Goal: Obtain resource: Obtain resource

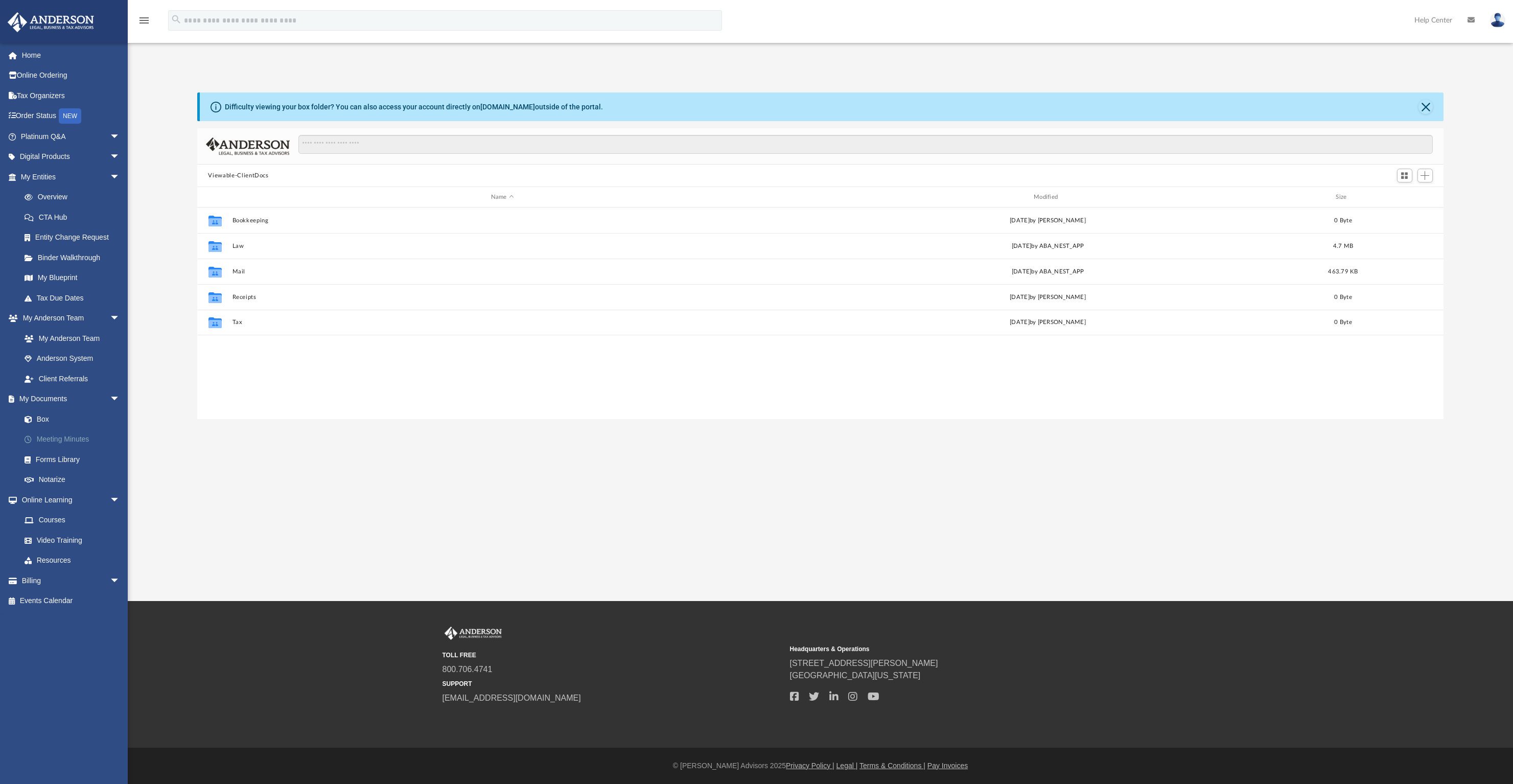
scroll to position [224, 1239]
click at [253, 221] on button "Bookkeeping" at bounding box center [502, 220] width 540 height 7
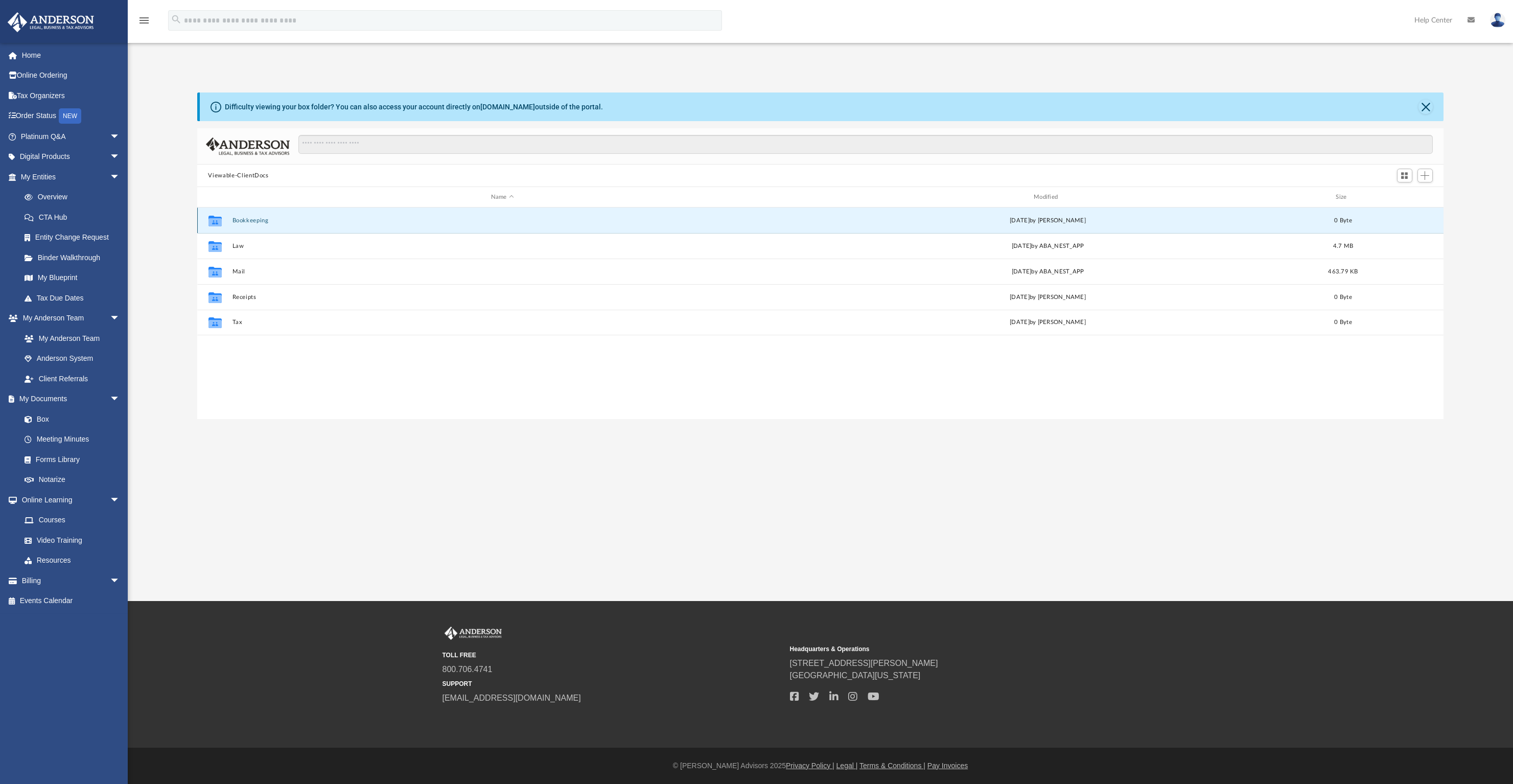
click at [253, 221] on button "Bookkeeping" at bounding box center [502, 220] width 540 height 7
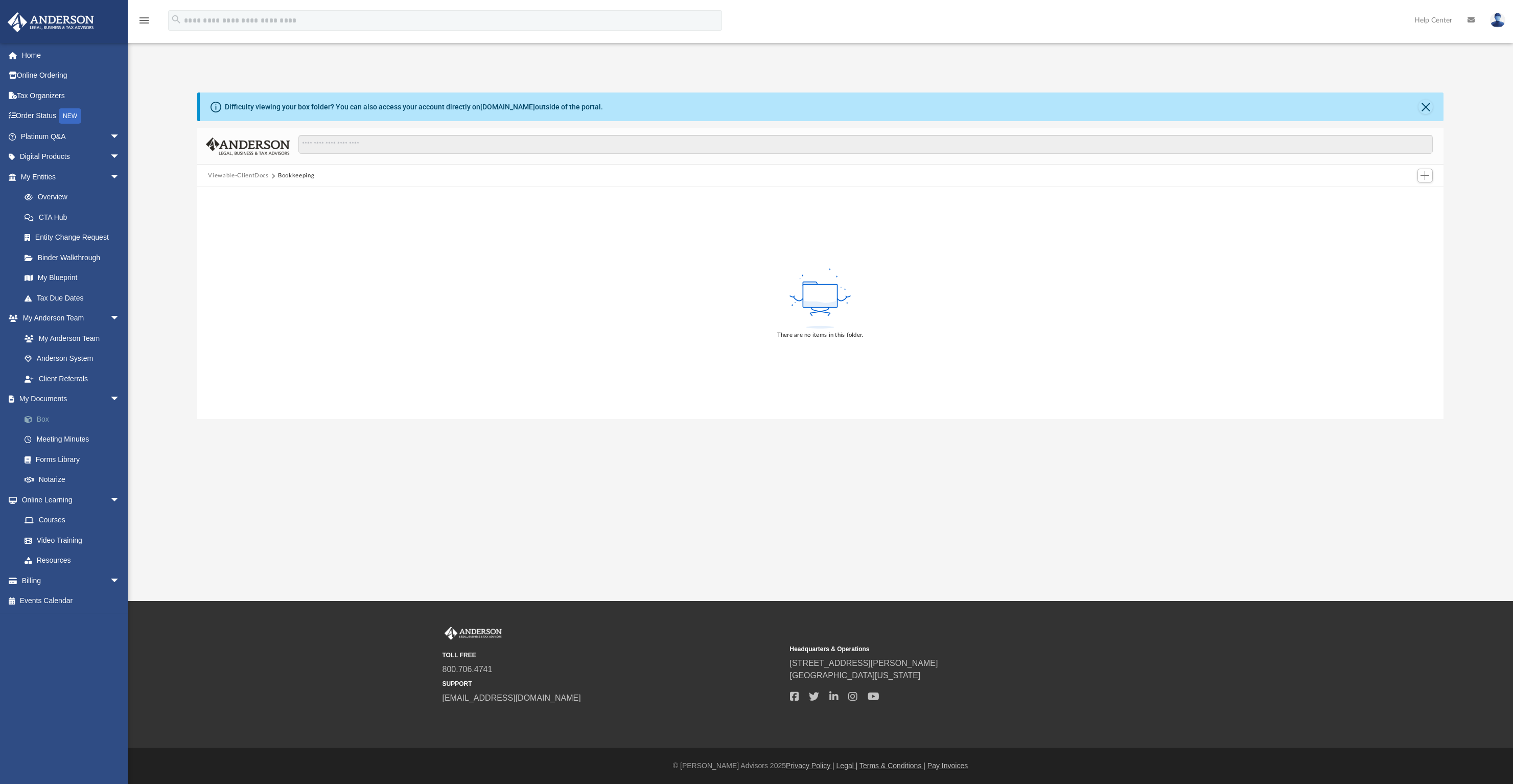
click at [48, 421] on link "Box" at bounding box center [75, 419] width 121 height 21
click at [45, 418] on link "Box" at bounding box center [75, 419] width 121 height 21
click at [46, 417] on link "Box" at bounding box center [75, 419] width 121 height 21
click at [41, 416] on link "Box" at bounding box center [75, 419] width 121 height 21
click at [171, 75] on div "Difficulty viewing your box folder? You can also access your account directly o…" at bounding box center [820, 245] width 1385 height 348
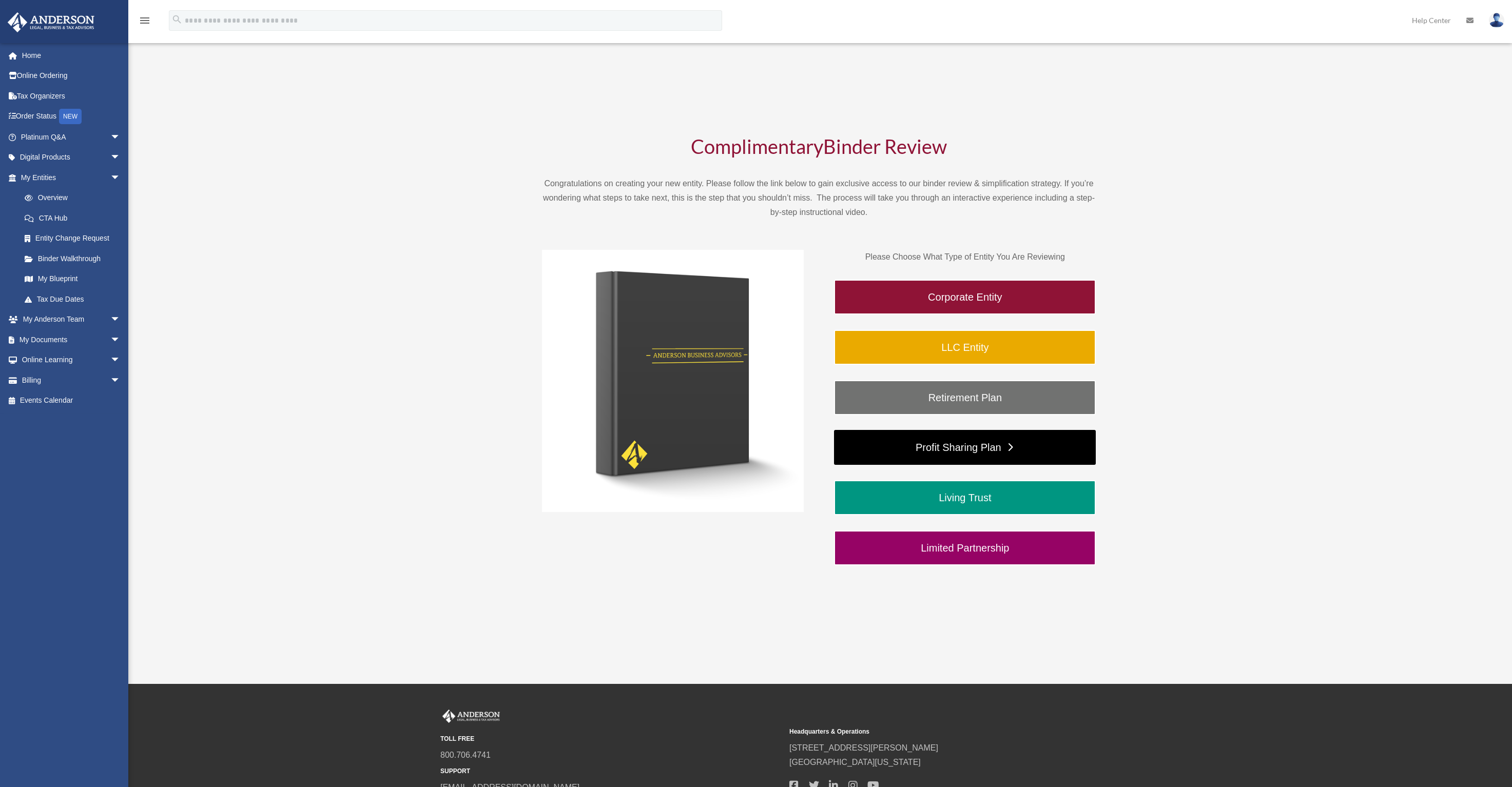
click at [899, 441] on link "Profit Sharing Plan" at bounding box center [964, 447] width 262 height 35
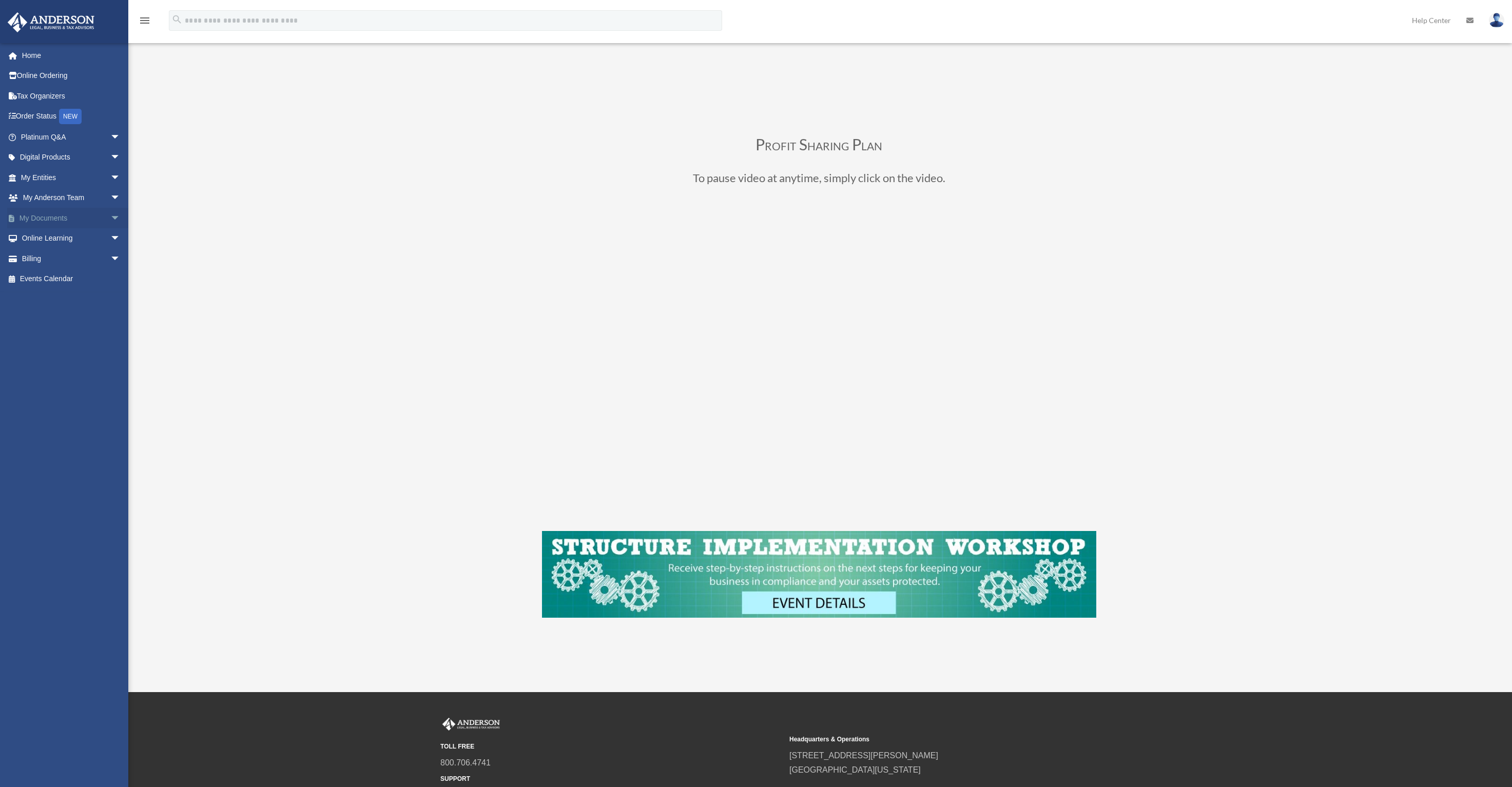
click at [110, 217] on span "arrow_drop_down" at bounding box center [120, 218] width 21 height 21
click at [44, 237] on link "Box" at bounding box center [75, 238] width 122 height 21
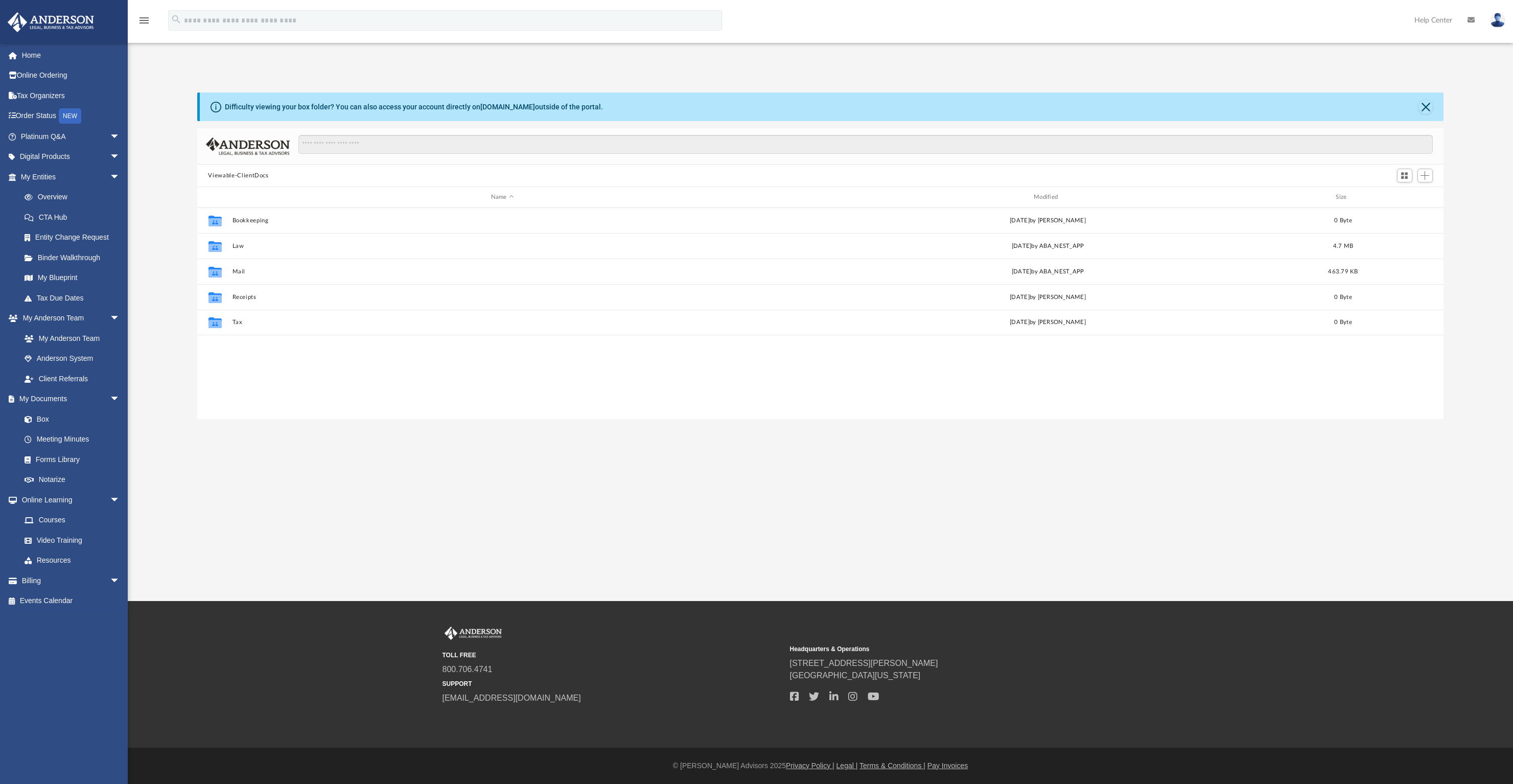
scroll to position [224, 1239]
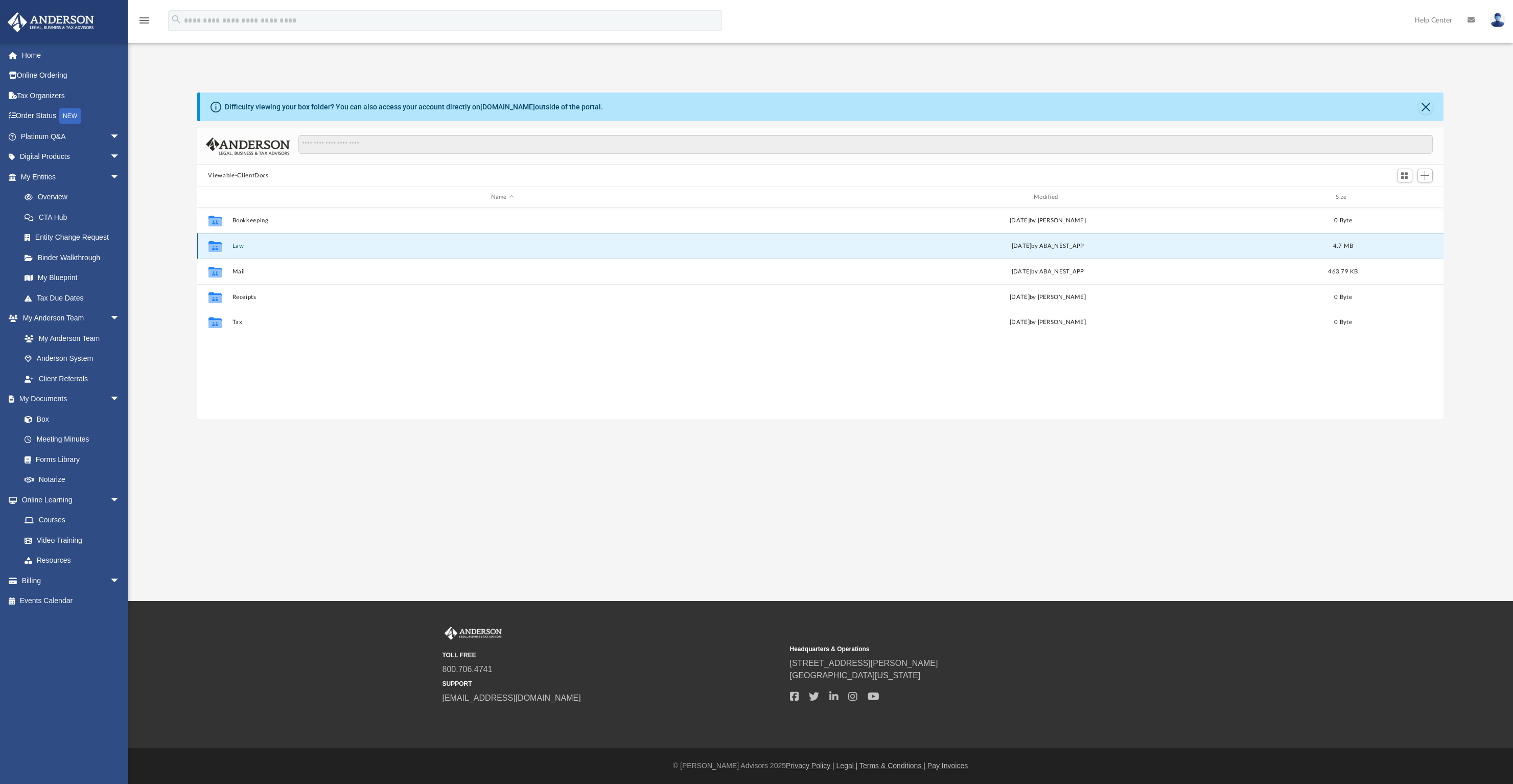
click at [240, 245] on button "Law" at bounding box center [502, 246] width 540 height 7
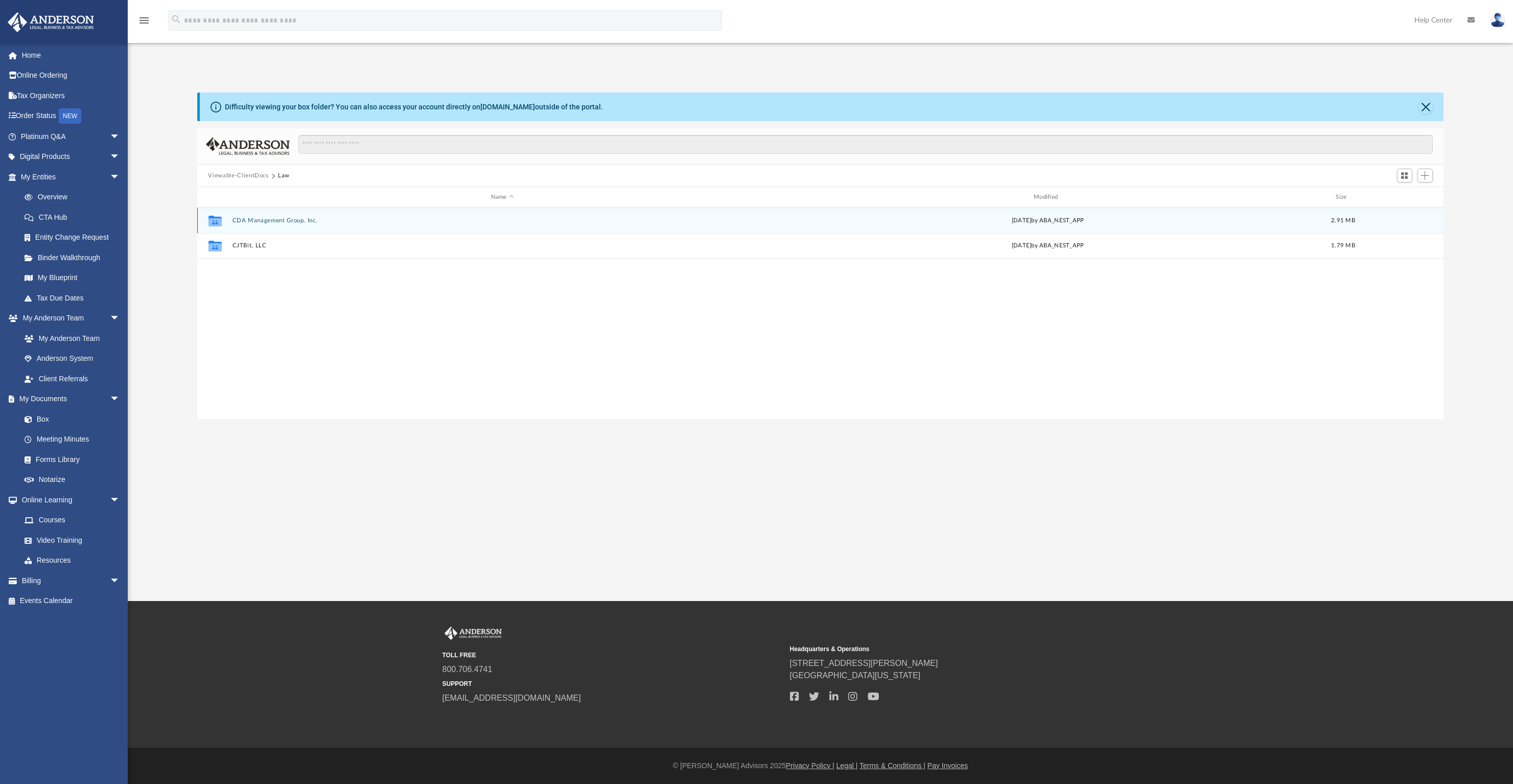
click at [289, 220] on button "CDA Management Group, Inc." at bounding box center [502, 220] width 540 height 7
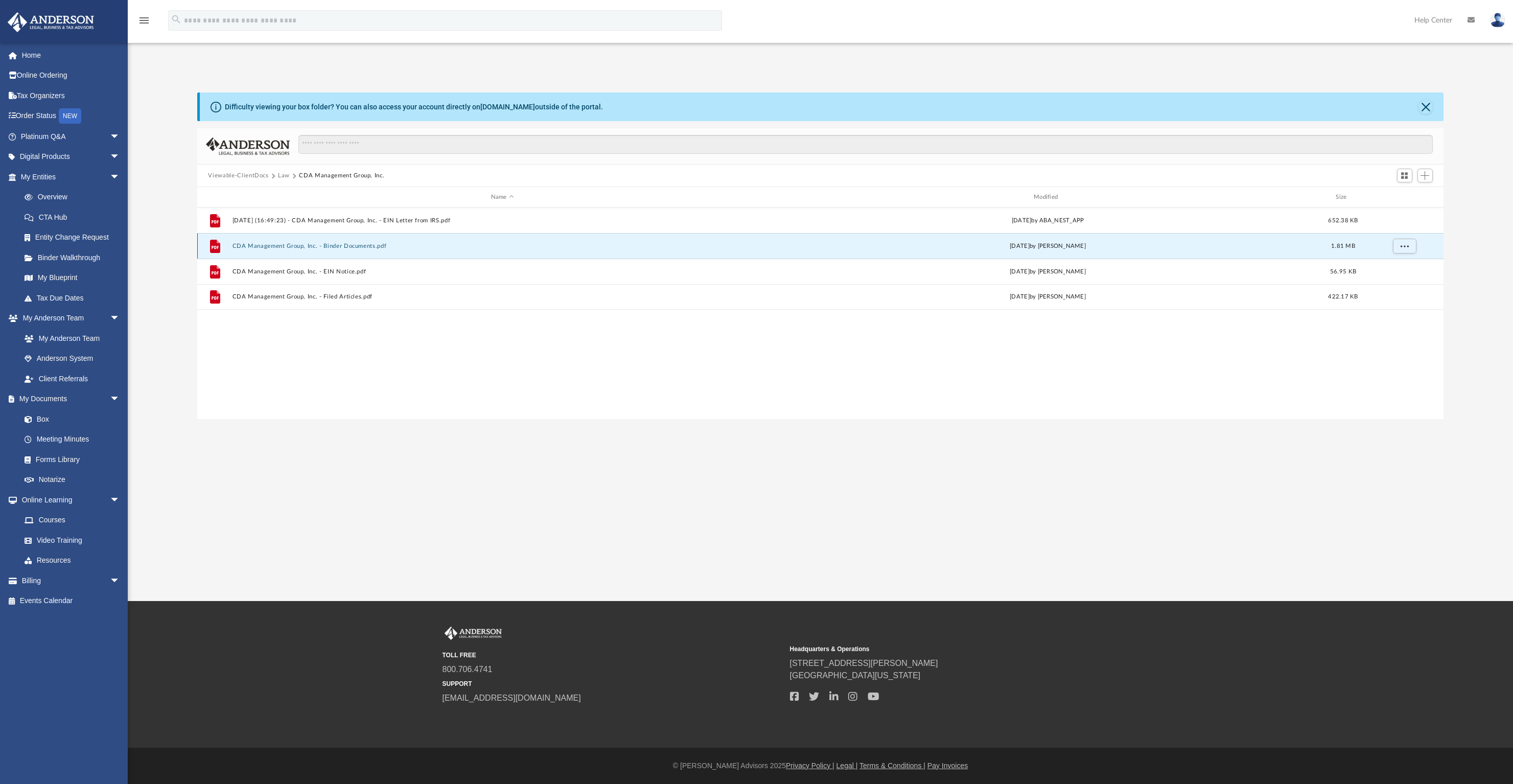
click at [361, 243] on button "CDA Management Group, Inc. - Binder Documents.pdf" at bounding box center [502, 246] width 540 height 7
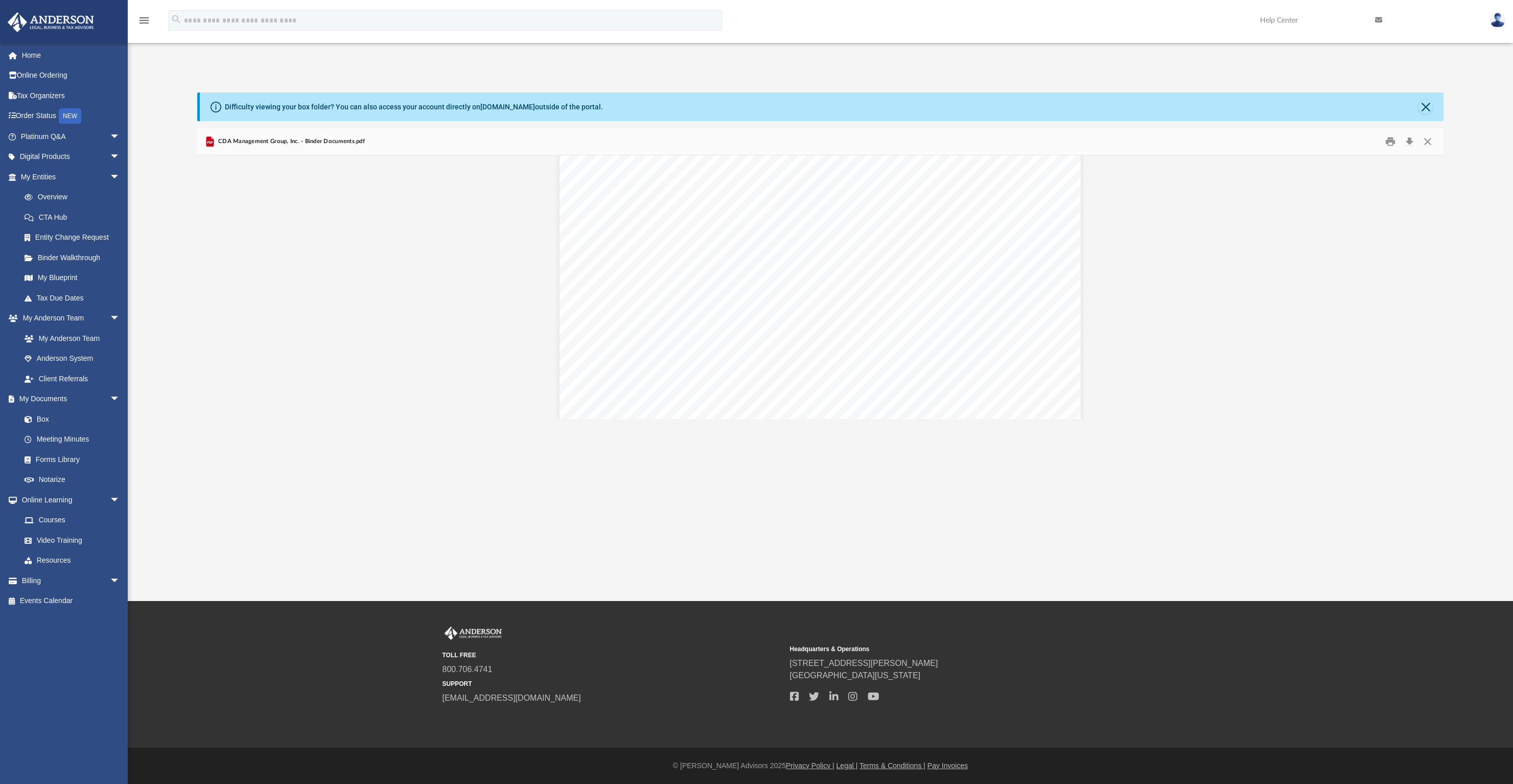
scroll to position [12499, 0]
drag, startPoint x: 1409, startPoint y: 140, endPoint x: 1382, endPoint y: 147, distance: 27.9
click at [1382, 147] on div "Preview" at bounding box center [1409, 142] width 57 height 16
click at [63, 194] on link "Overview" at bounding box center [75, 198] width 121 height 21
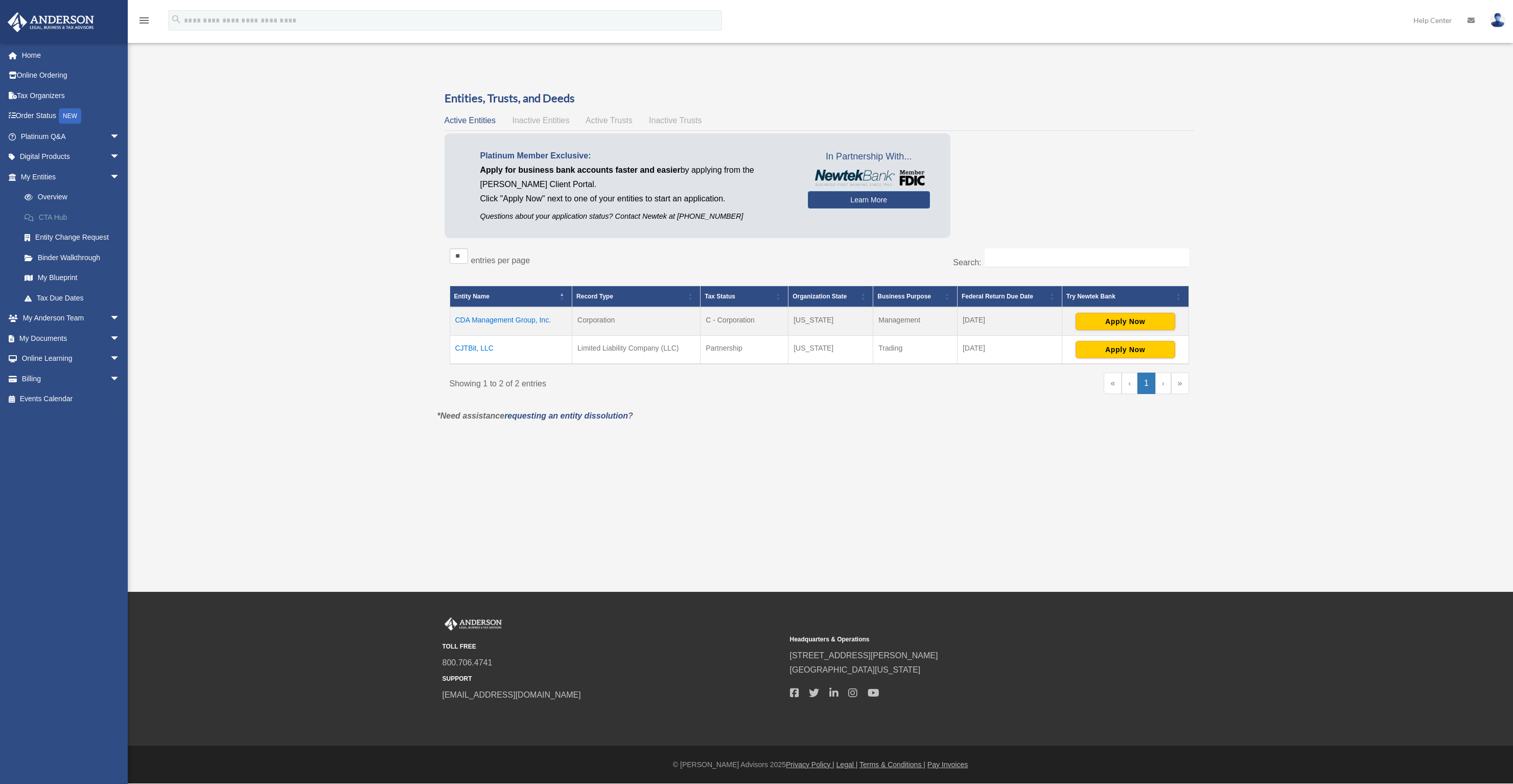
click at [64, 215] on link "CTA Hub" at bounding box center [75, 218] width 121 height 21
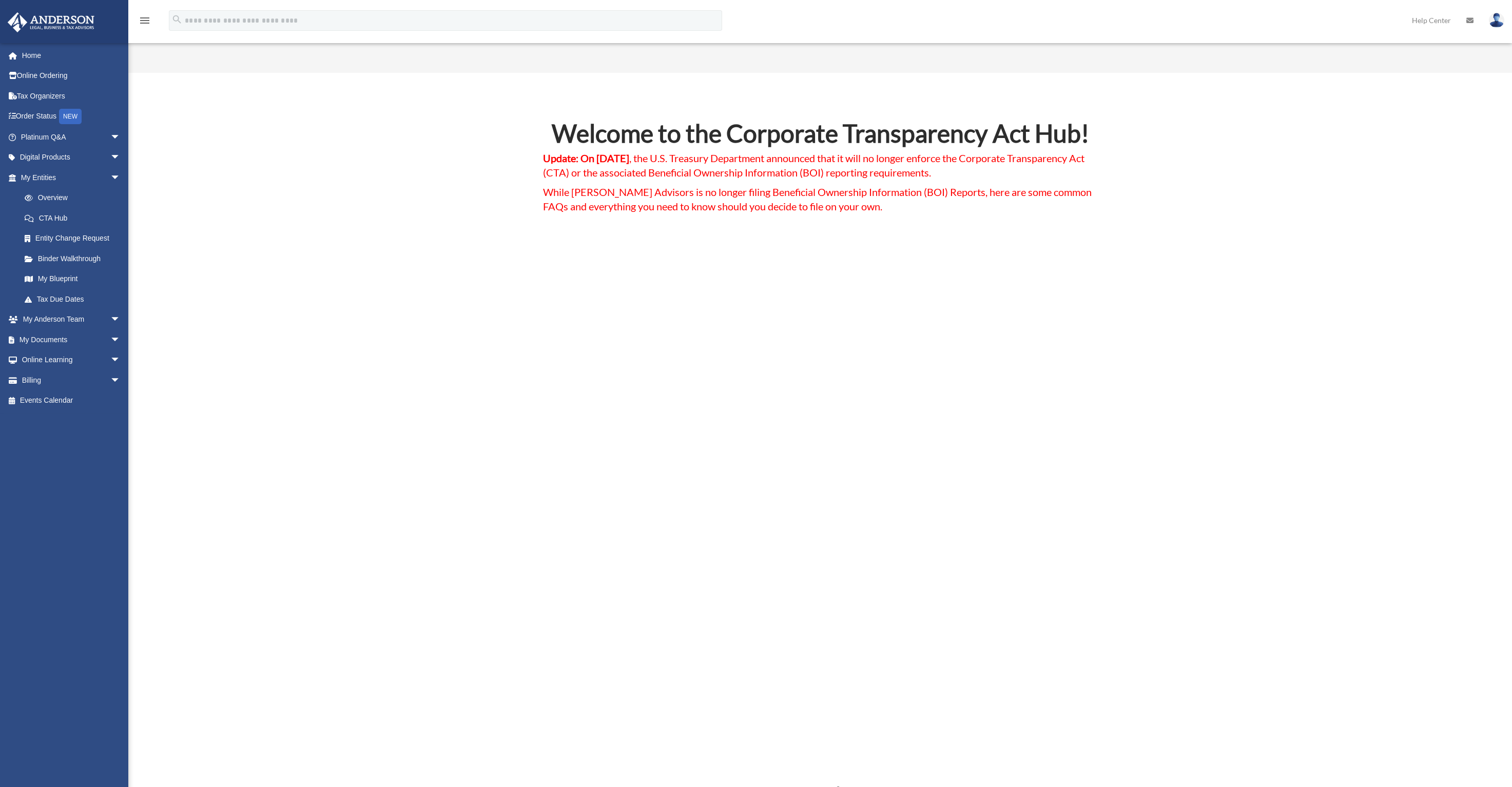
click at [66, 257] on link "Binder Walkthrough" at bounding box center [75, 258] width 122 height 21
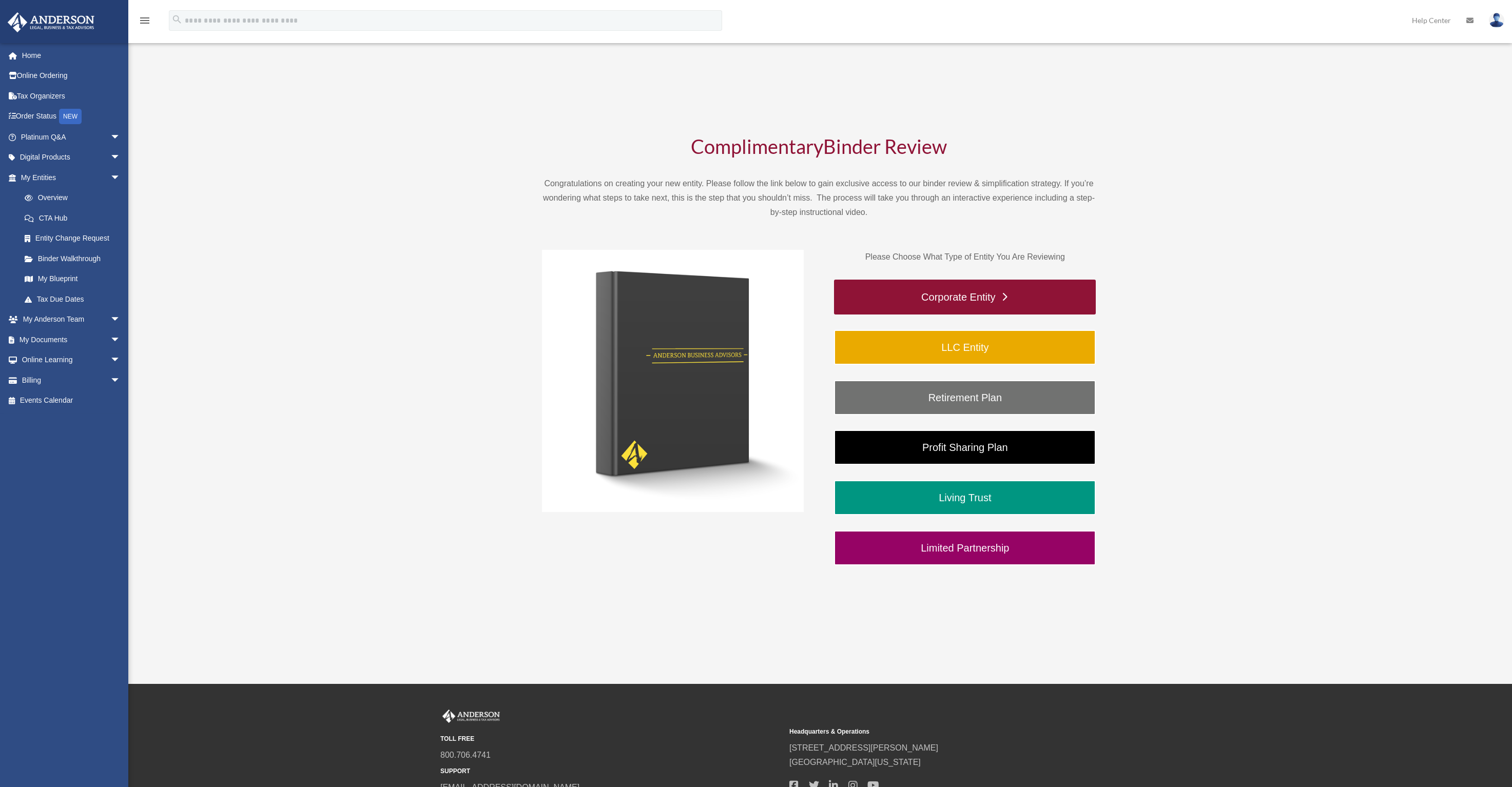
click at [914, 300] on link "Corporate Entity" at bounding box center [964, 297] width 262 height 35
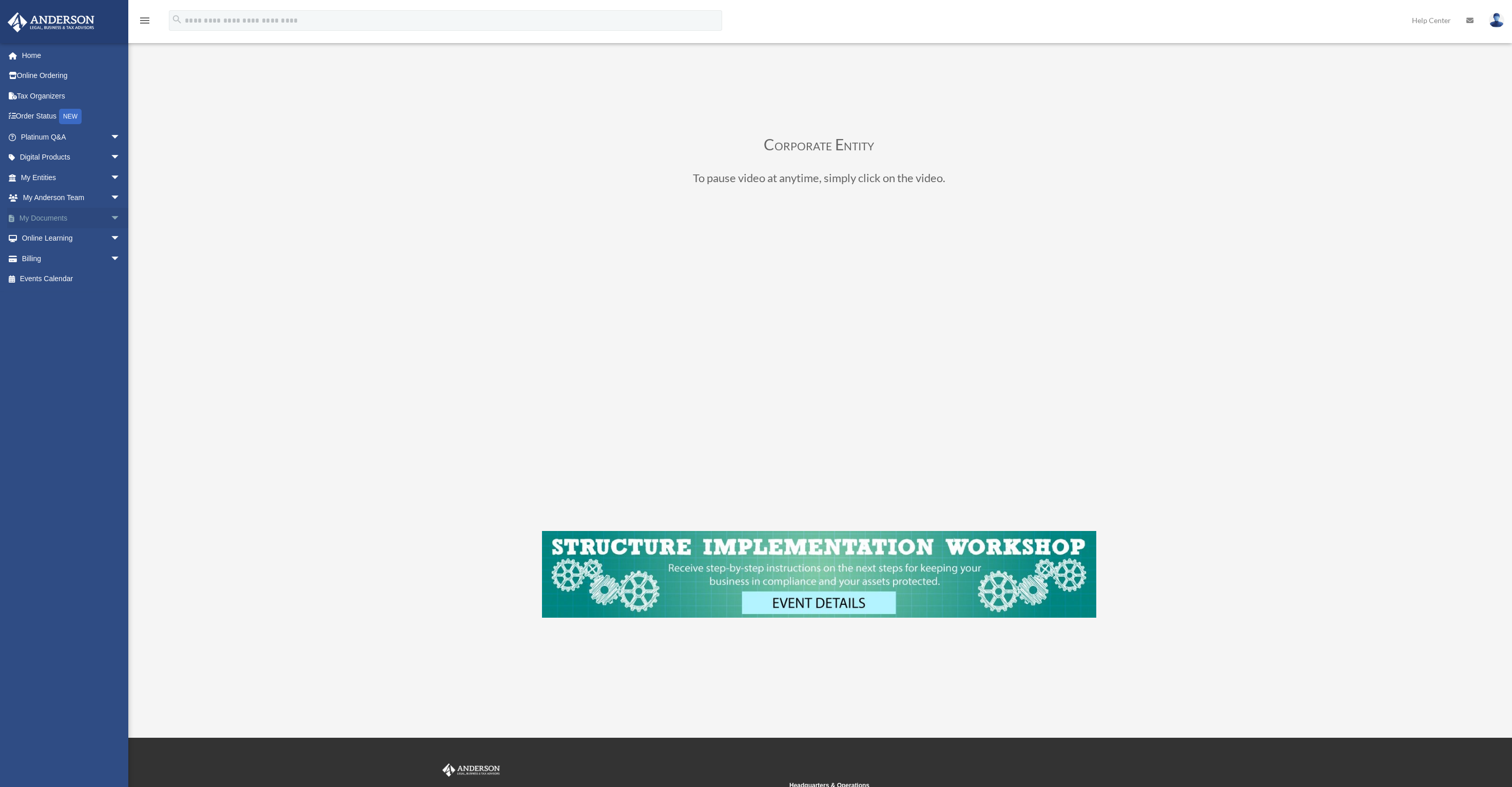
click at [110, 218] on span "arrow_drop_down" at bounding box center [120, 218] width 21 height 21
click at [44, 237] on link "Box" at bounding box center [75, 238] width 122 height 21
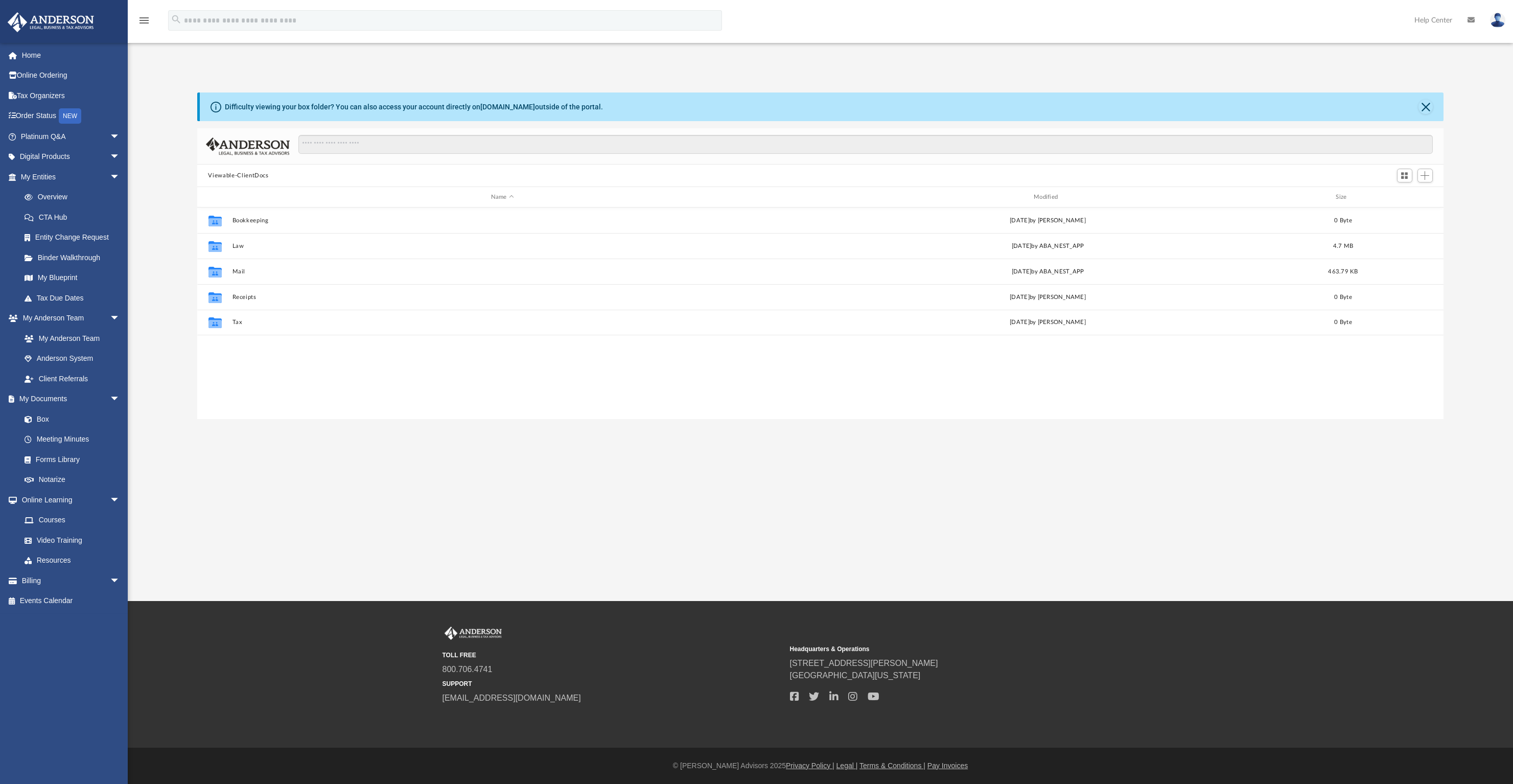
scroll to position [224, 1239]
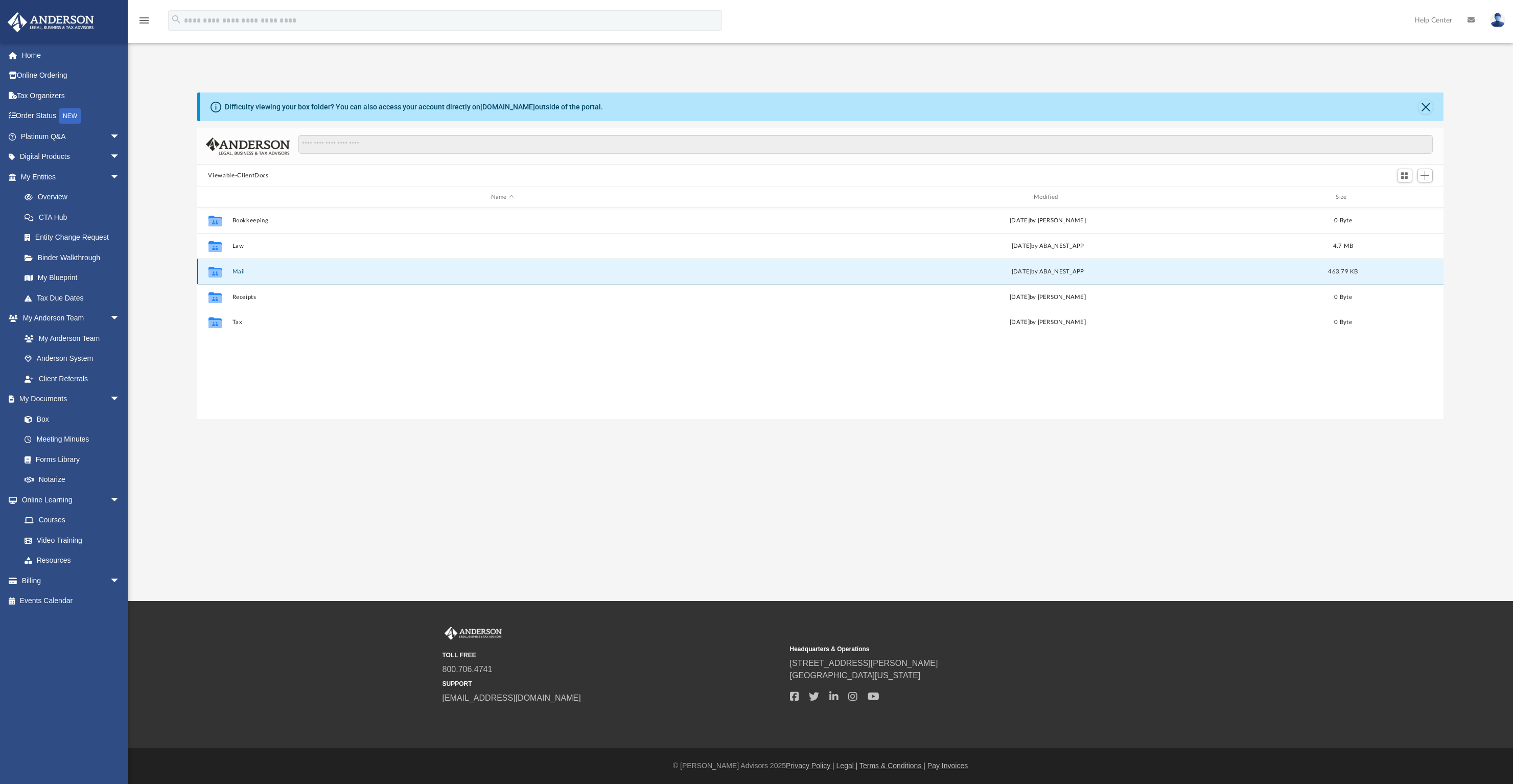
click at [243, 271] on button "Mail" at bounding box center [502, 271] width 540 height 7
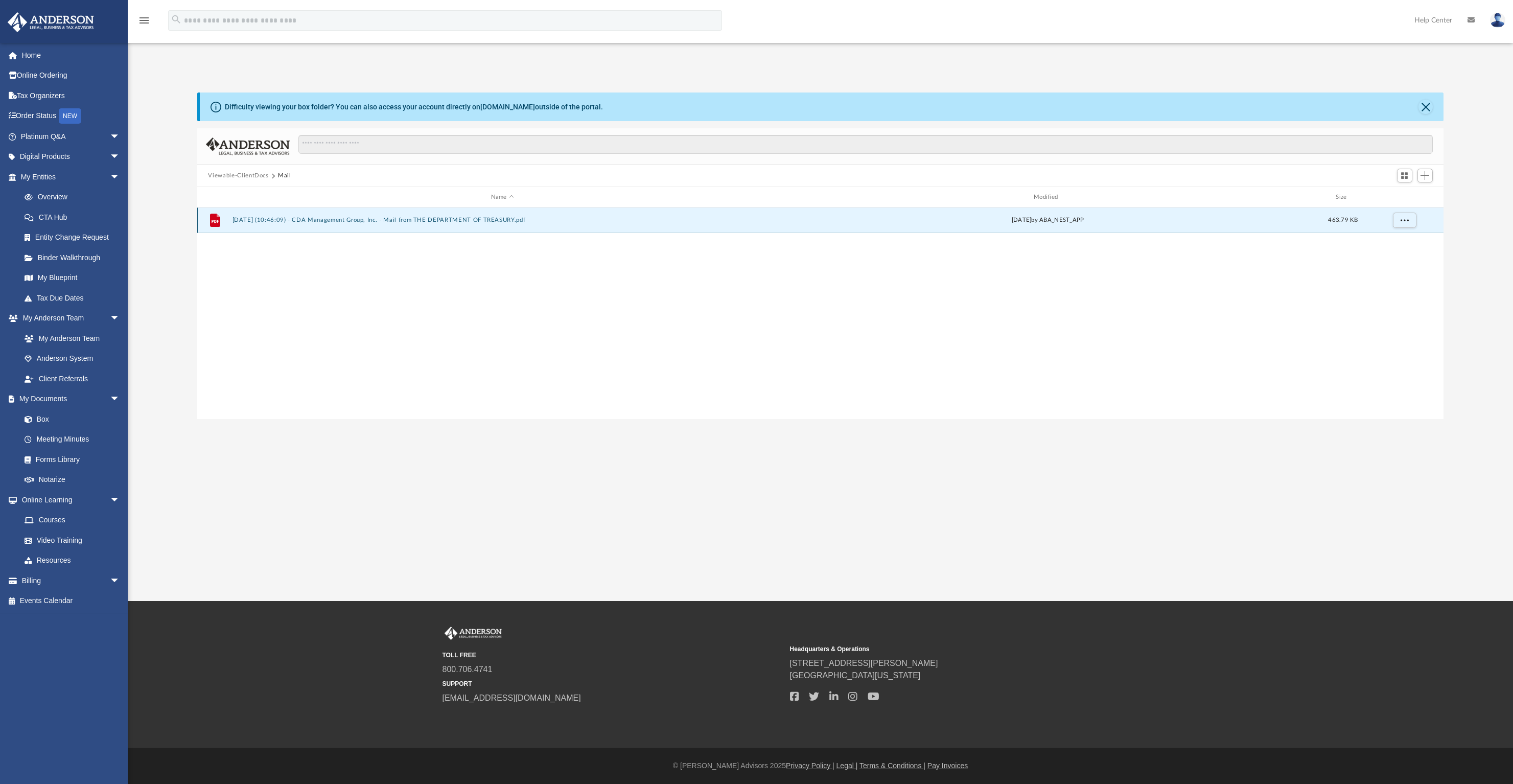
click at [288, 219] on button "[DATE] (10:46:09) - CDA Management Group, Inc. - Mail from THE DEPARTMENT OF TR…" at bounding box center [502, 220] width 540 height 7
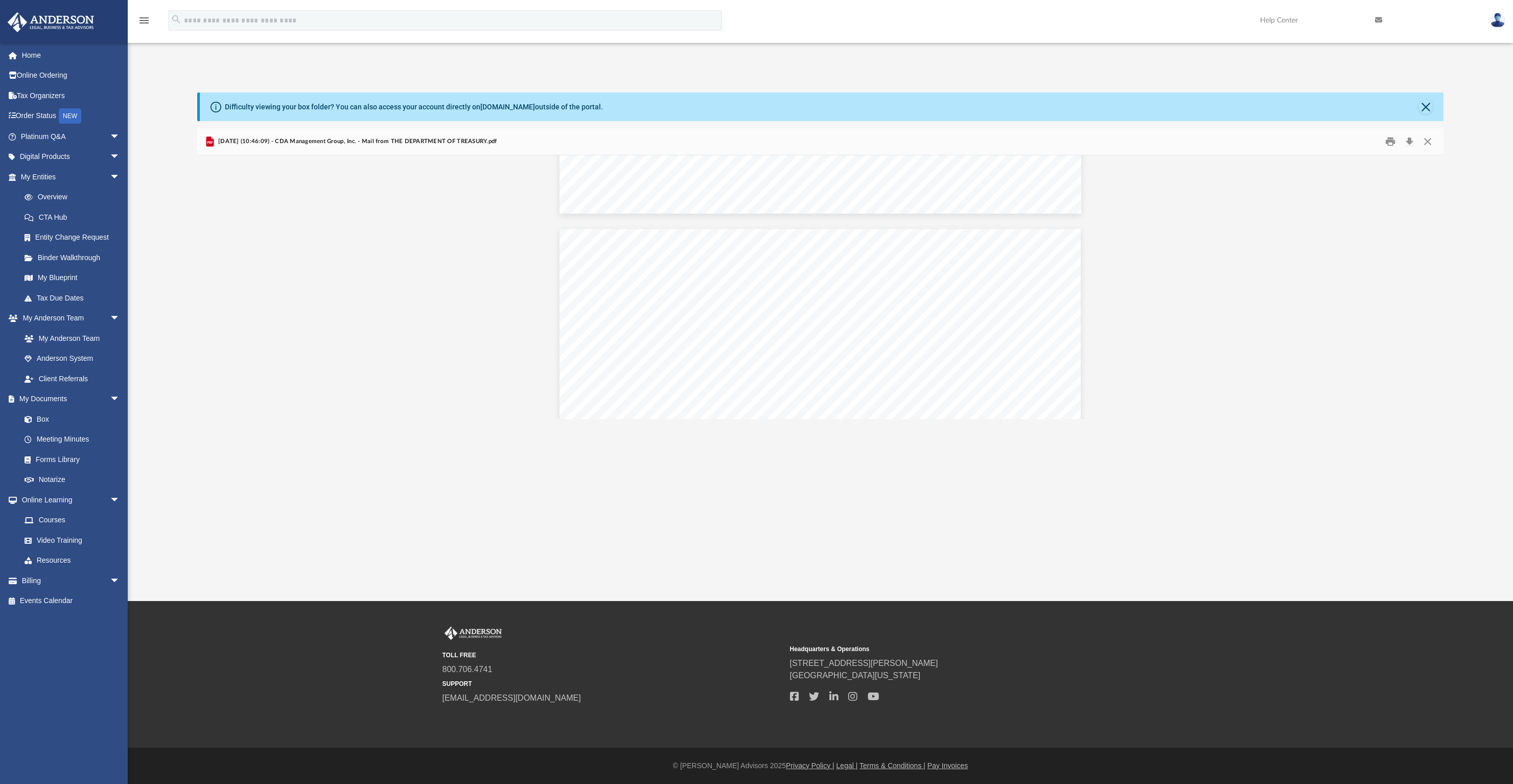
scroll to position [625, 0]
click at [974, 298] on div "Page 2" at bounding box center [820, 563] width 521 height 674
click at [1425, 108] on button "Close" at bounding box center [1426, 107] width 15 height 15
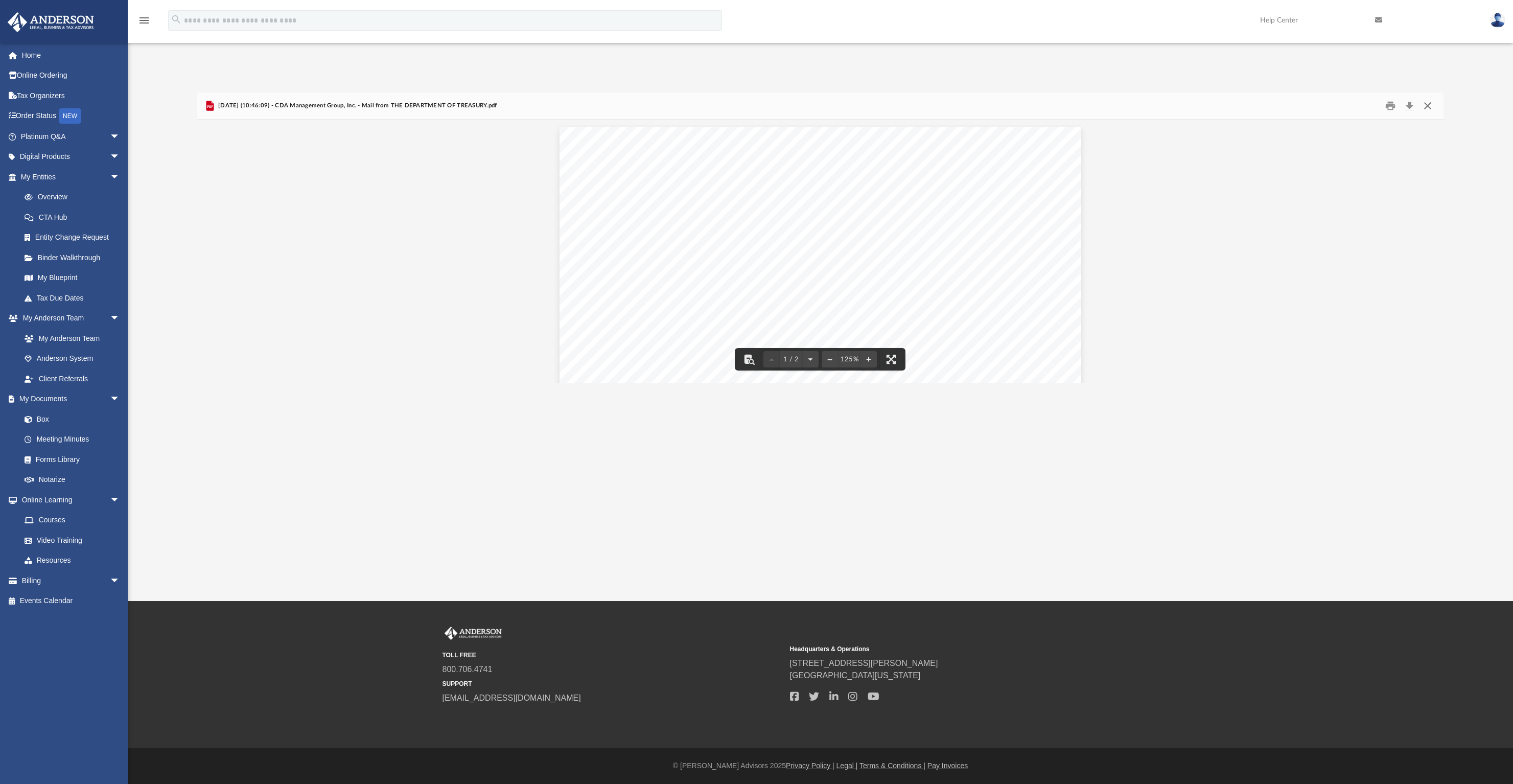
click at [1426, 107] on button "Close" at bounding box center [1428, 106] width 18 height 16
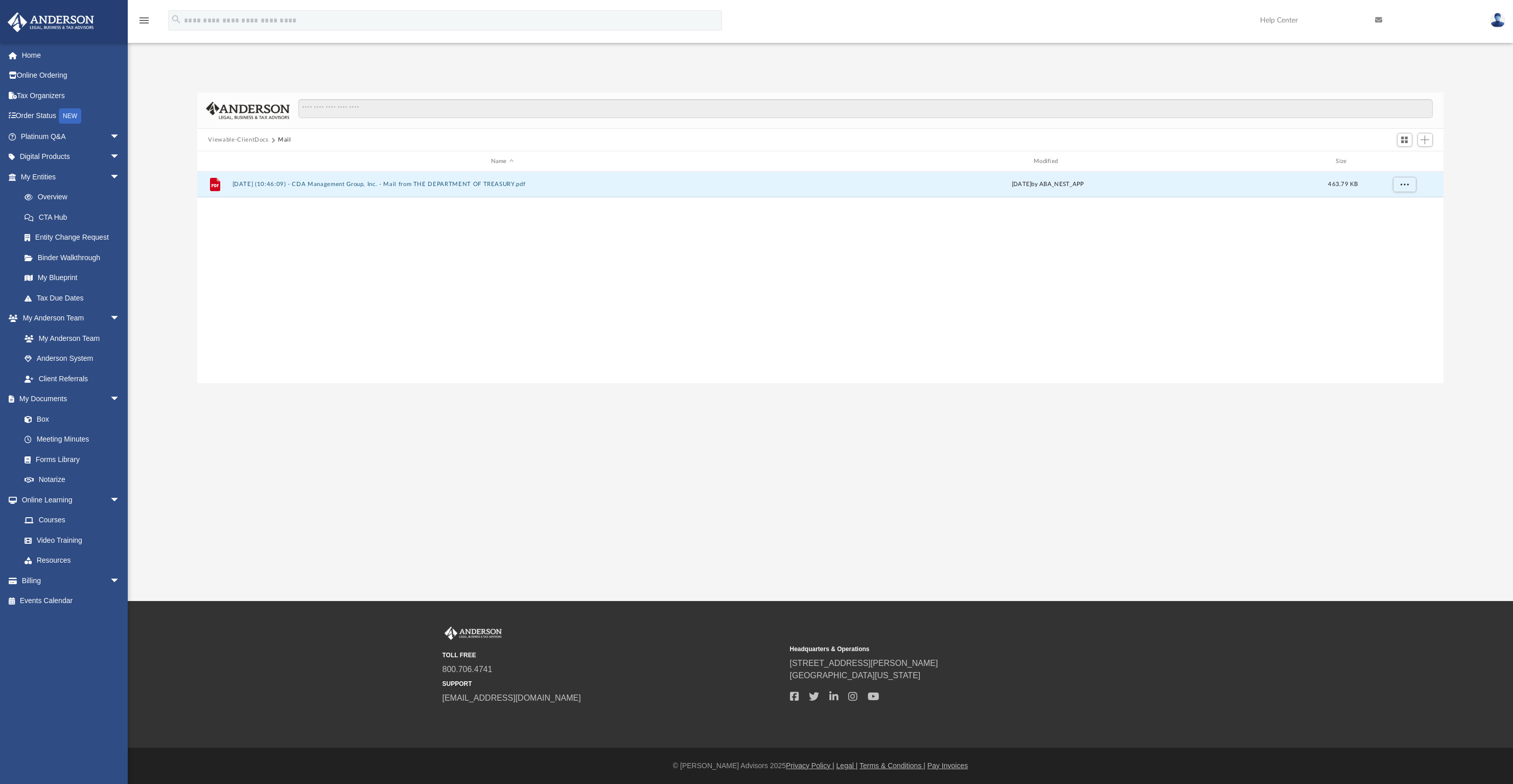
click at [253, 141] on button "Viewable-ClientDocs" at bounding box center [238, 139] width 61 height 9
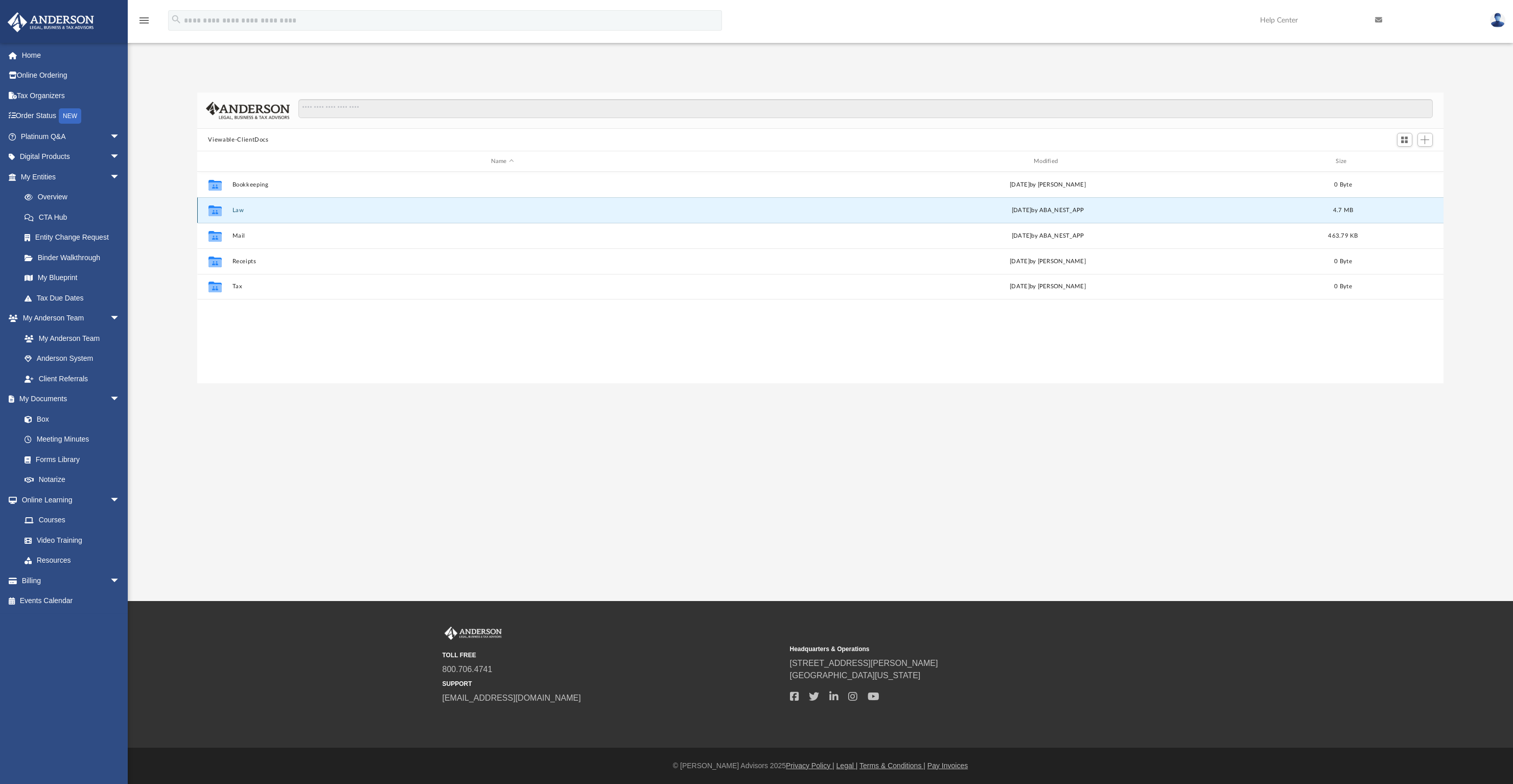
click at [237, 208] on button "Law" at bounding box center [502, 210] width 540 height 7
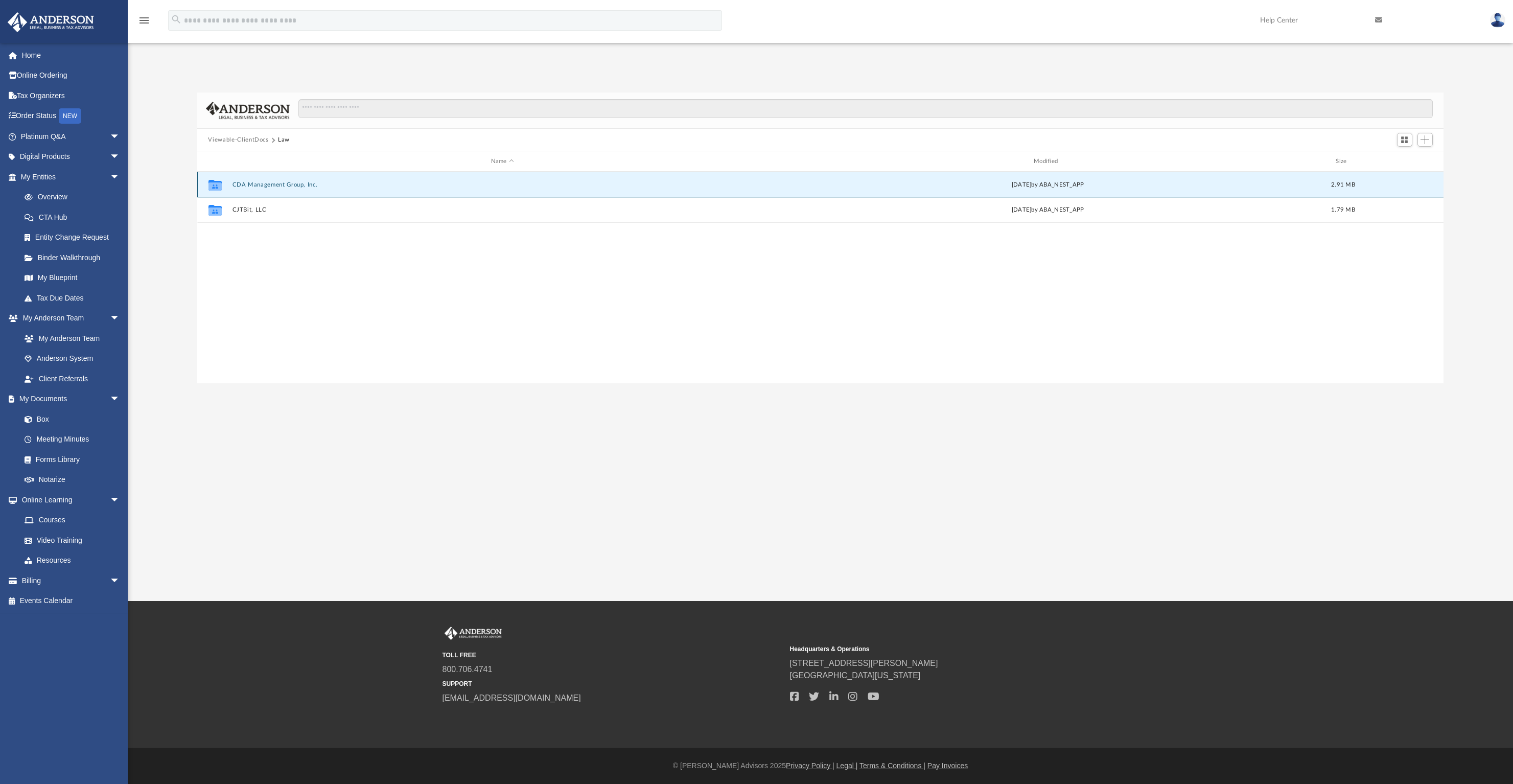
click at [282, 182] on button "CDA Management Group, Inc." at bounding box center [502, 184] width 540 height 7
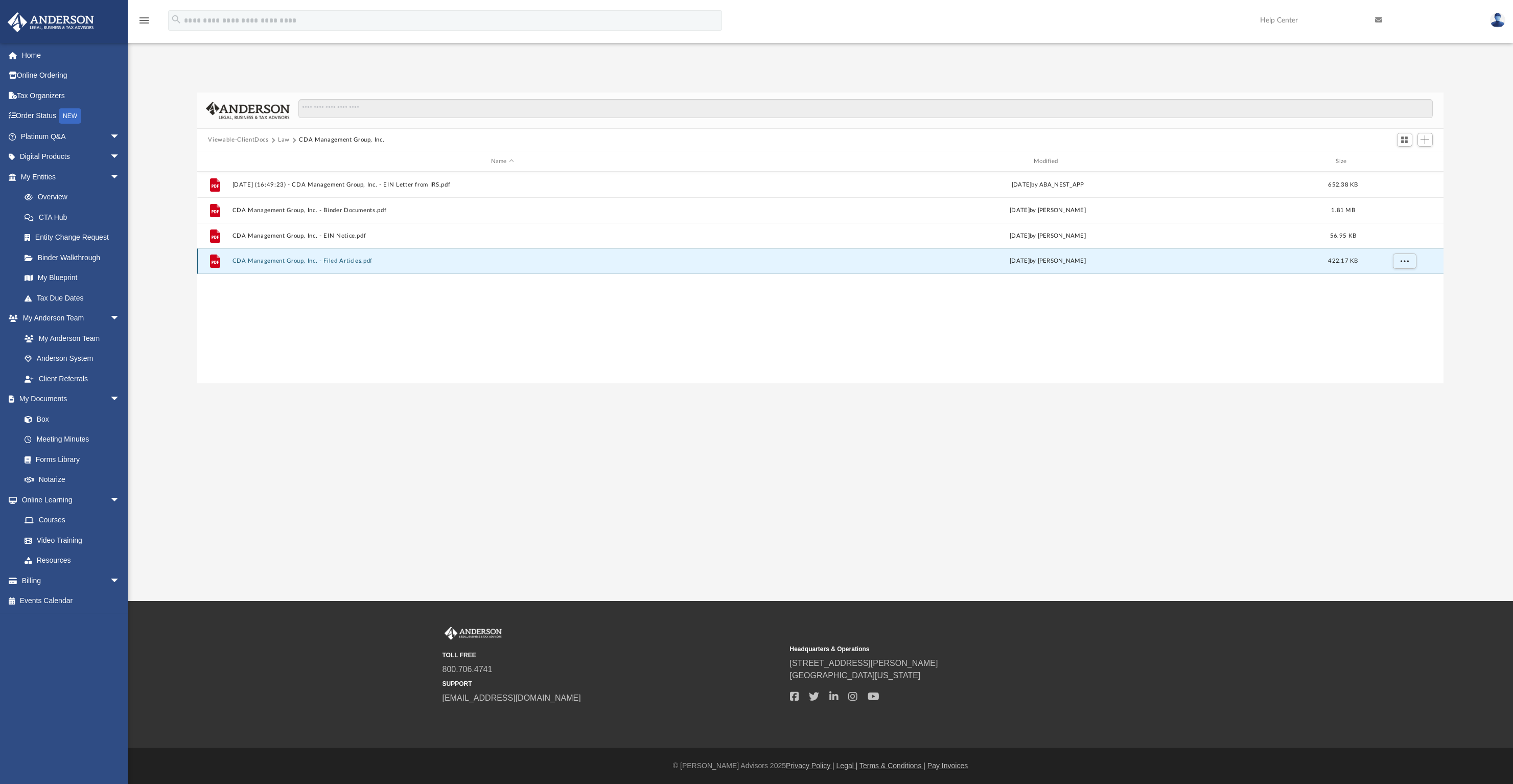
click at [341, 262] on button "CDA Management Group, Inc. - Filed Articles.pdf" at bounding box center [502, 261] width 540 height 7
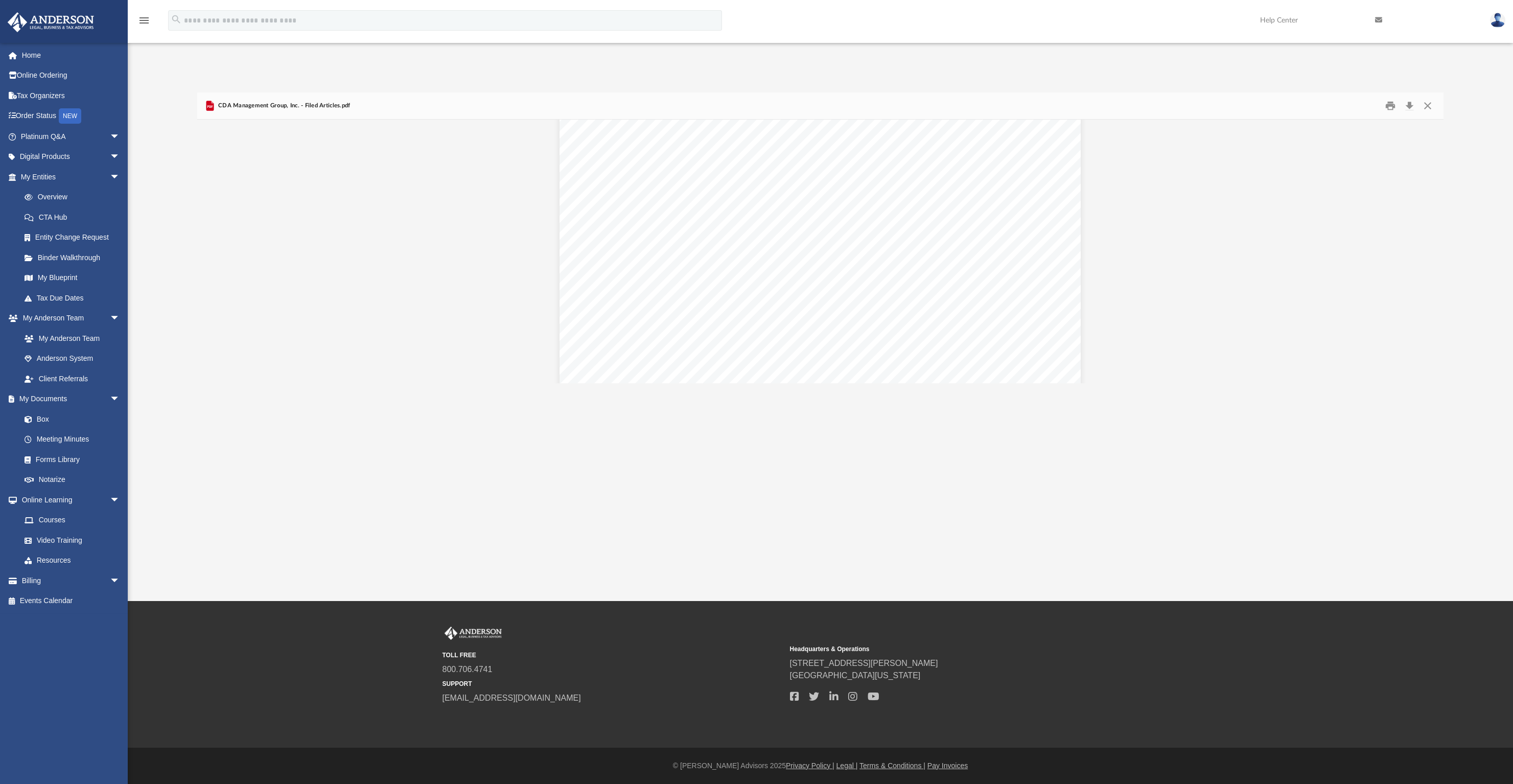
scroll to position [2496, 0]
click at [1429, 109] on button "Close" at bounding box center [1428, 106] width 18 height 16
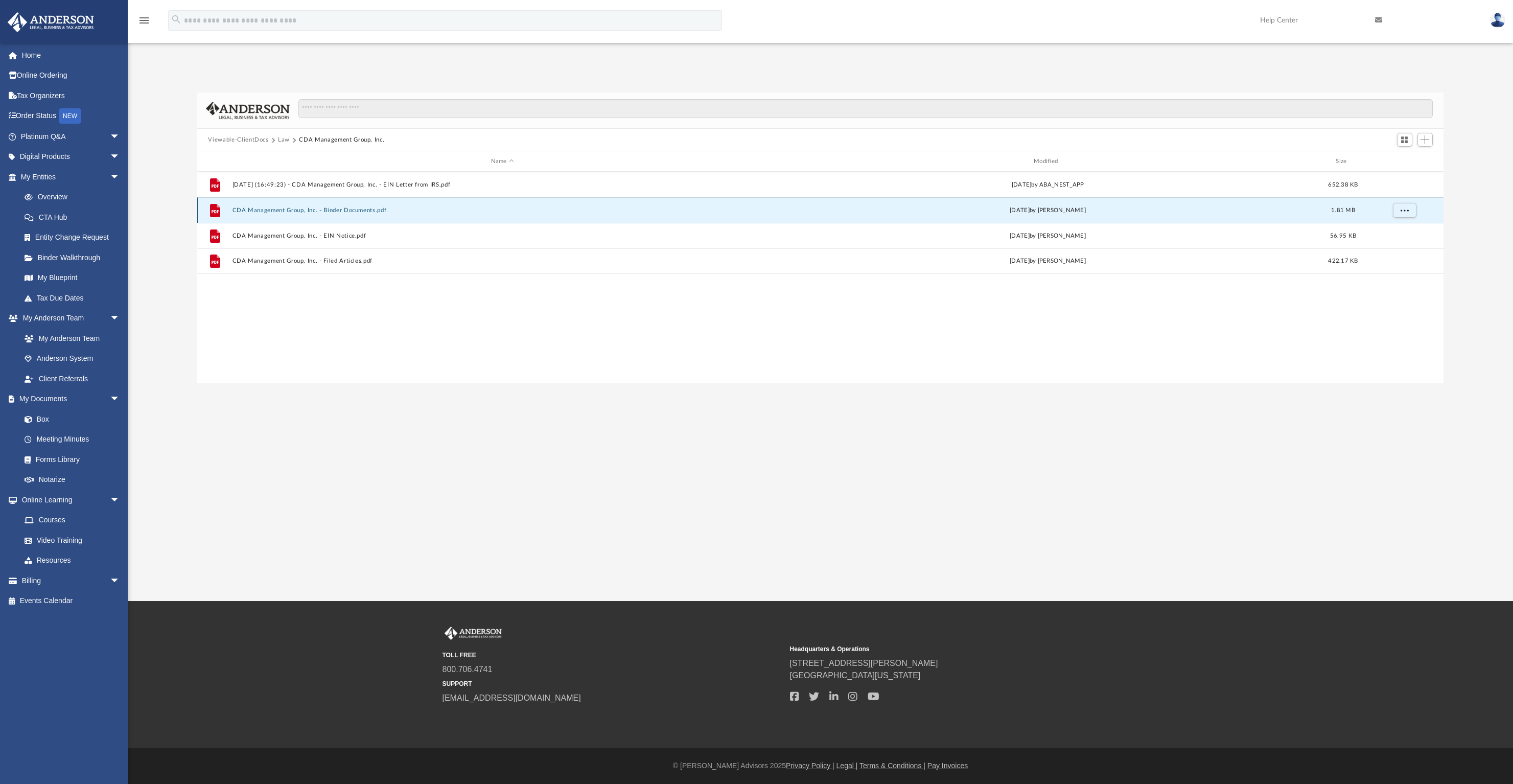
click at [344, 214] on button "CDA Management Group, Inc. - Binder Documents.pdf" at bounding box center [502, 210] width 540 height 7
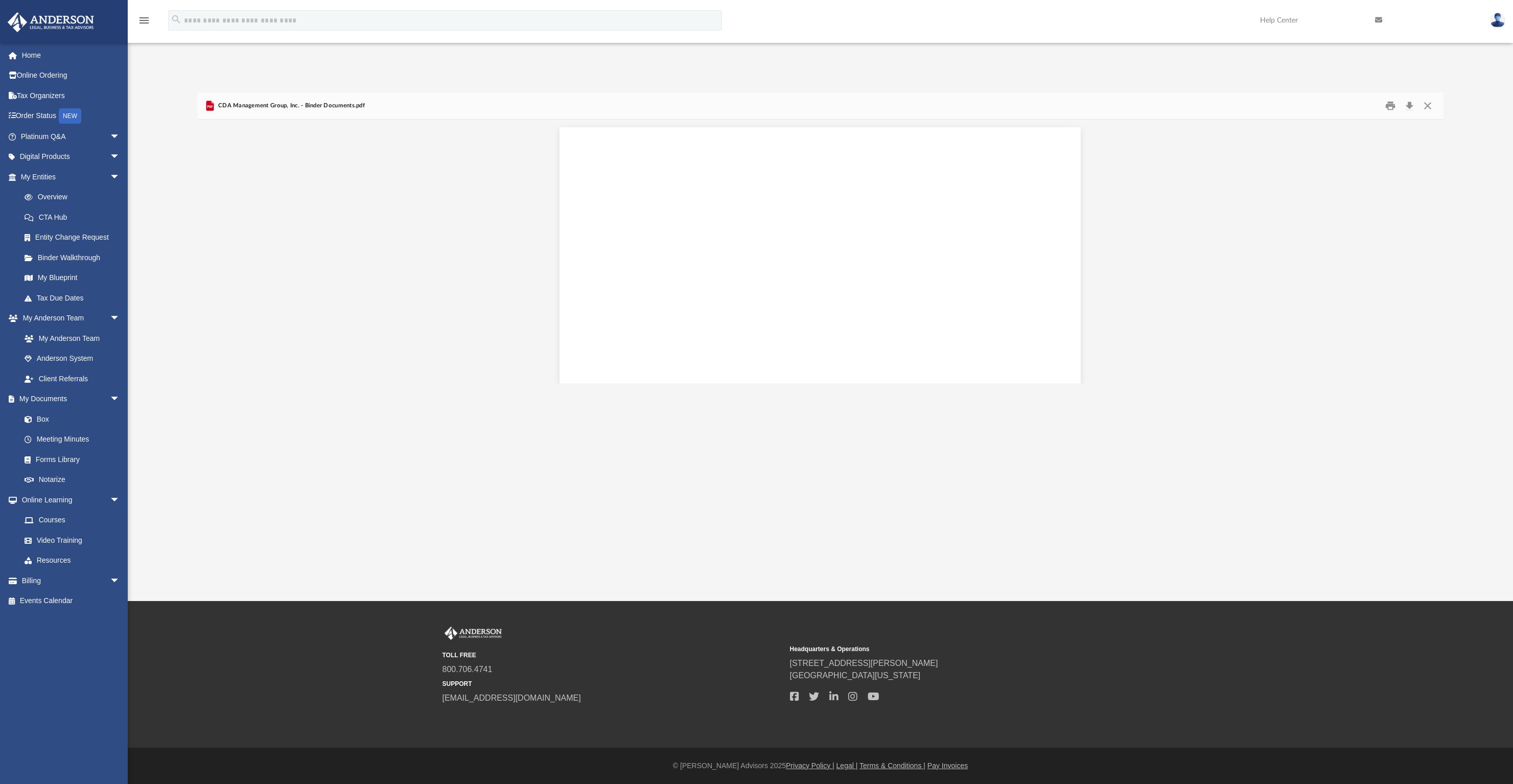
scroll to position [12417, 0]
click at [1409, 107] on button "Download" at bounding box center [1410, 106] width 18 height 16
click at [1429, 107] on button "Close" at bounding box center [1428, 106] width 18 height 16
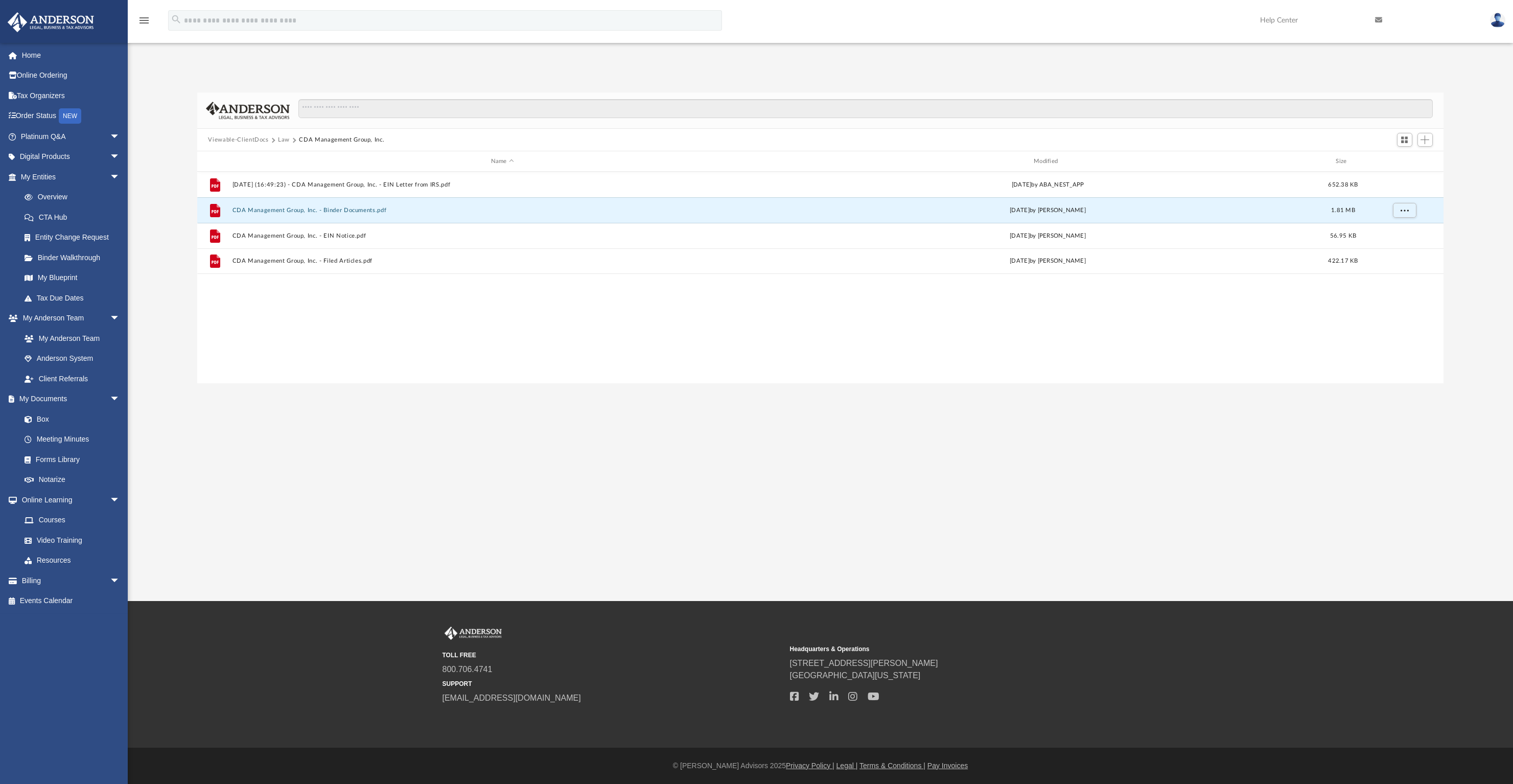
click at [282, 140] on button "Law" at bounding box center [284, 139] width 12 height 9
click at [258, 210] on button "CJTBit, LLC" at bounding box center [502, 210] width 540 height 7
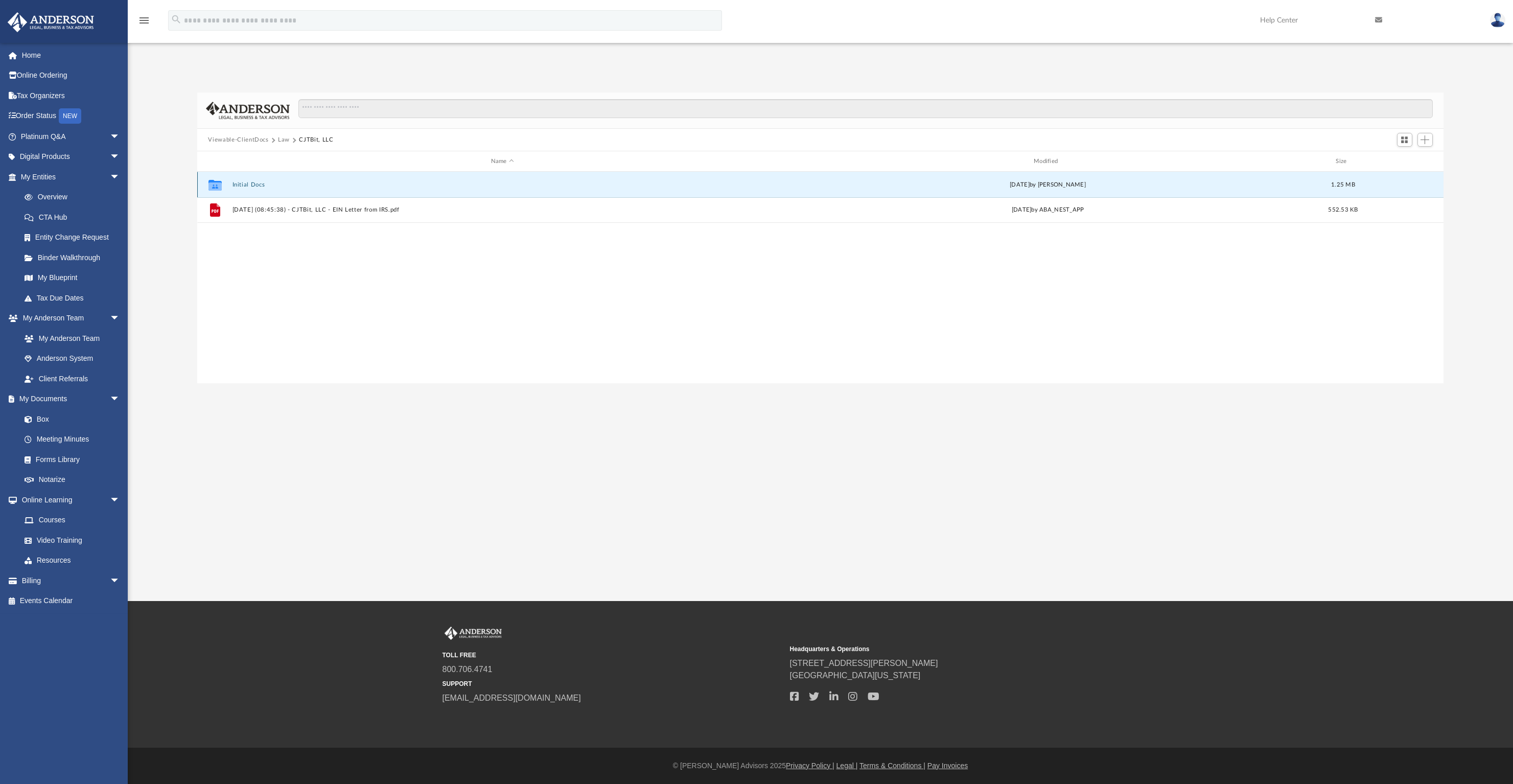
click at [256, 184] on button "Initial Docs" at bounding box center [502, 184] width 540 height 7
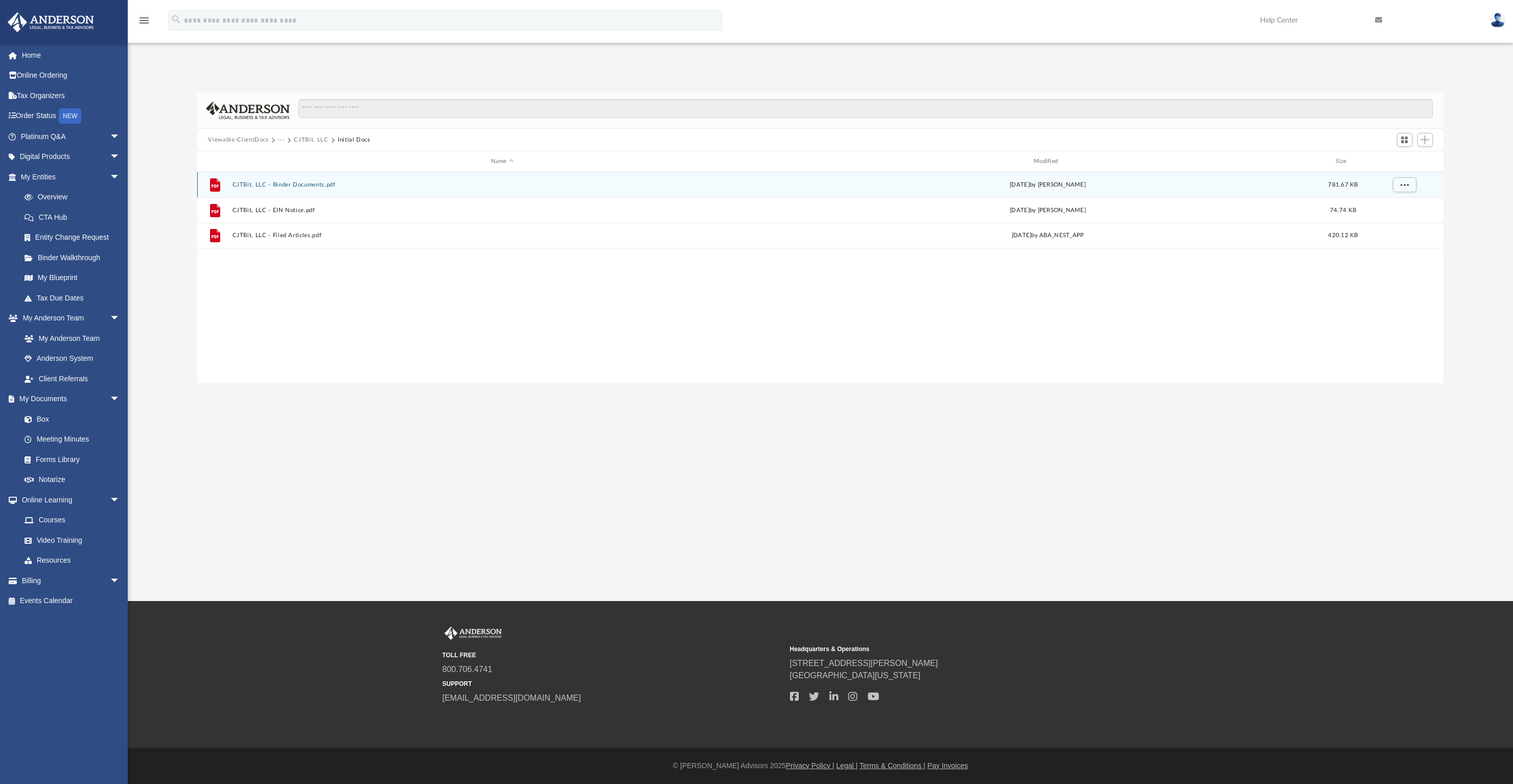
click at [322, 182] on button "CJTBit, LLC - Binder Documents.pdf" at bounding box center [502, 184] width 540 height 7
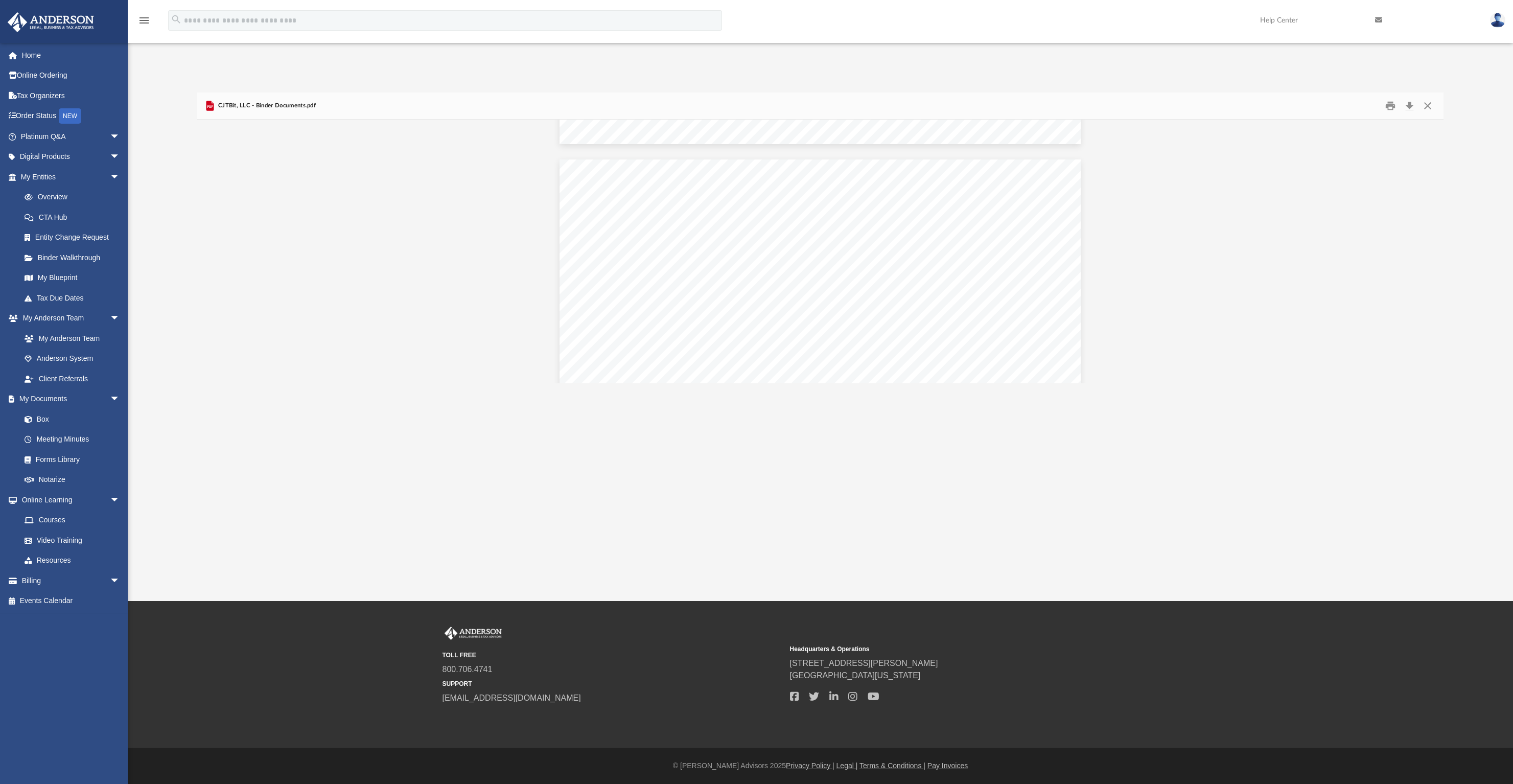
scroll to position [0, 0]
click at [1409, 103] on button "Download" at bounding box center [1410, 106] width 18 height 16
click at [59, 276] on link "My Blueprint" at bounding box center [75, 278] width 121 height 21
click at [58, 458] on link "Forms Library" at bounding box center [75, 459] width 121 height 21
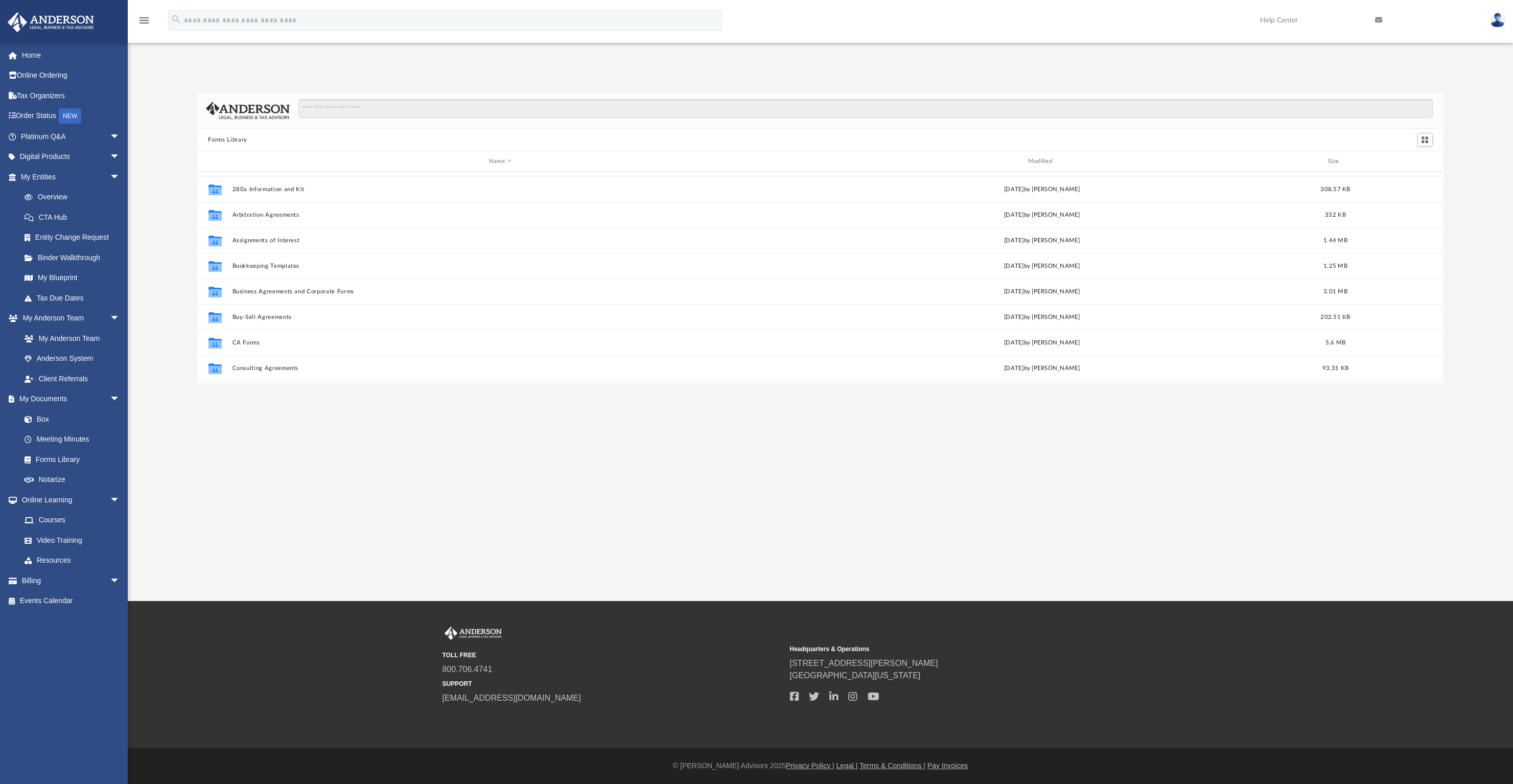
scroll to position [19, 0]
click at [262, 268] on button "Bookkeeping Templates" at bounding box center [500, 267] width 537 height 7
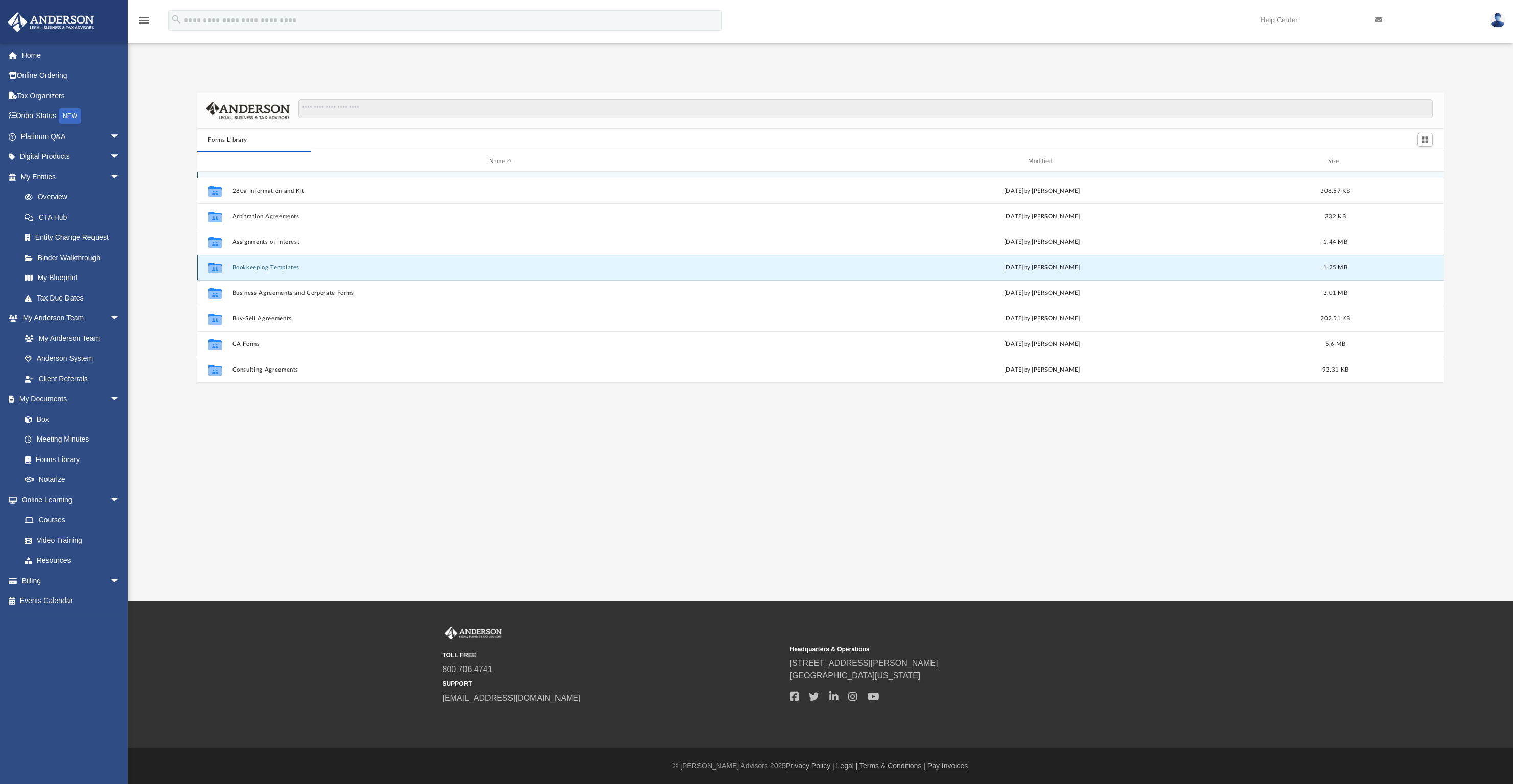
scroll to position [0, 0]
